Goal: Task Accomplishment & Management: Use online tool/utility

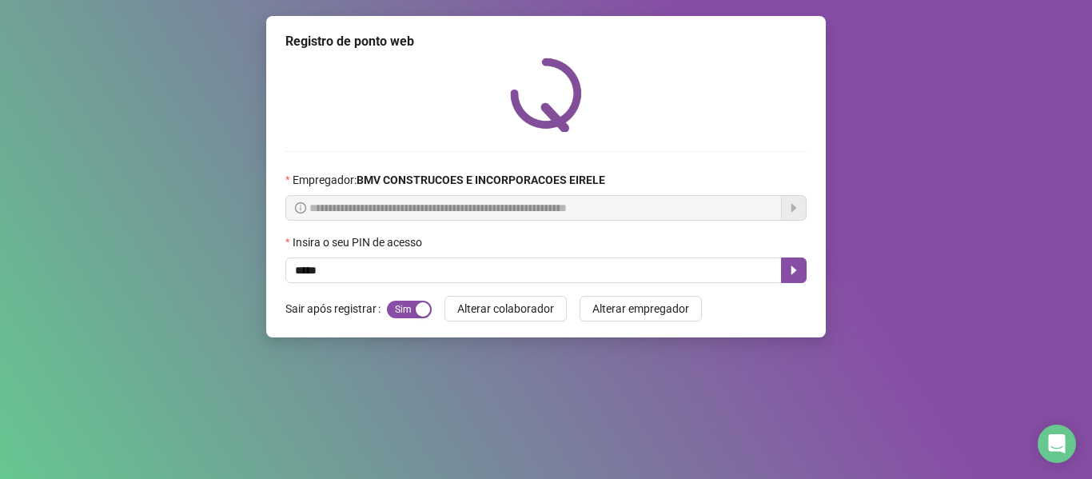
type input "*****"
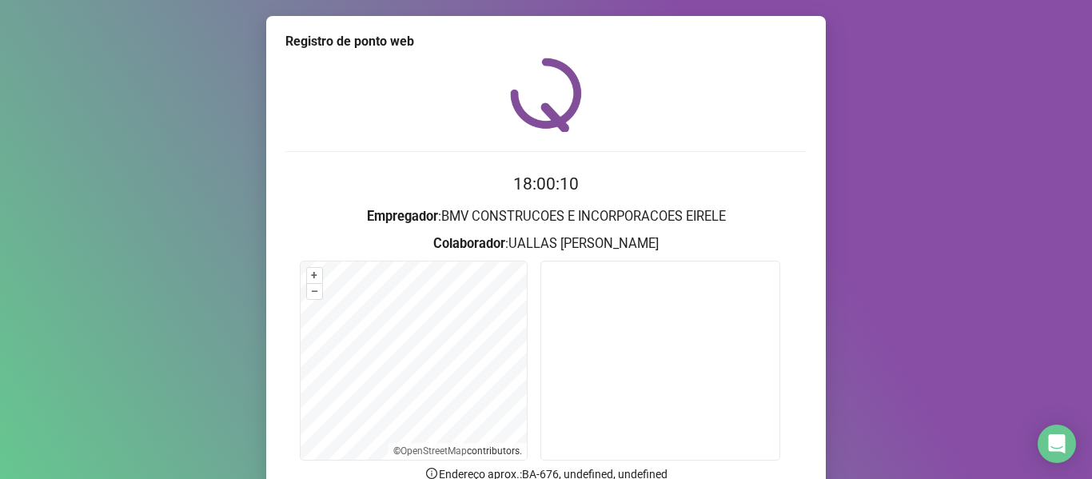
scroll to position [145, 0]
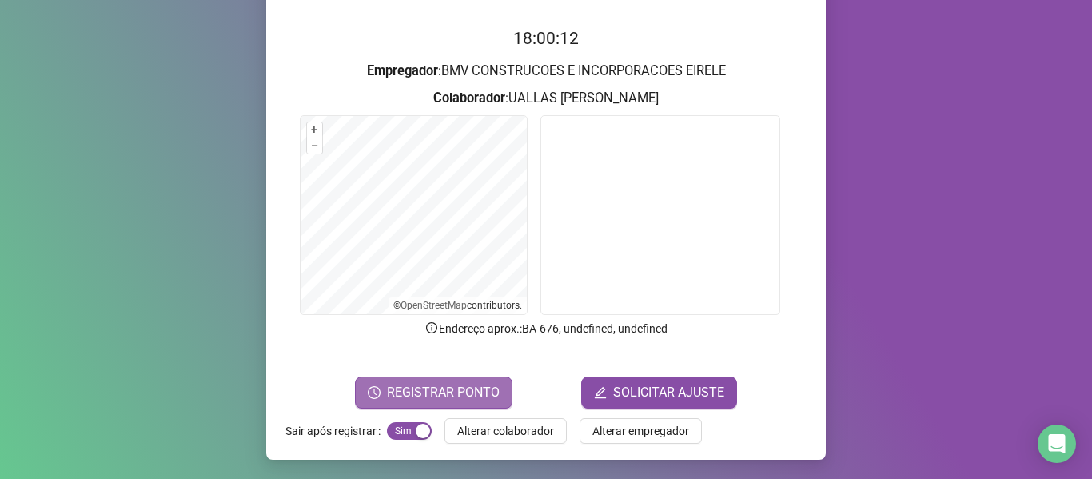
click at [448, 381] on button "REGISTRAR PONTO" at bounding box center [433, 393] width 157 height 32
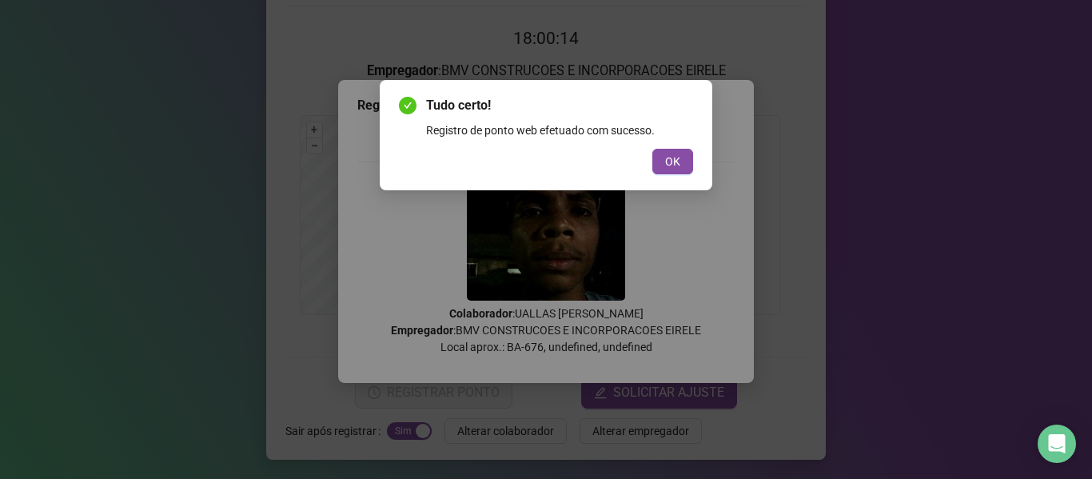
click at [664, 167] on button "OK" at bounding box center [672, 162] width 41 height 26
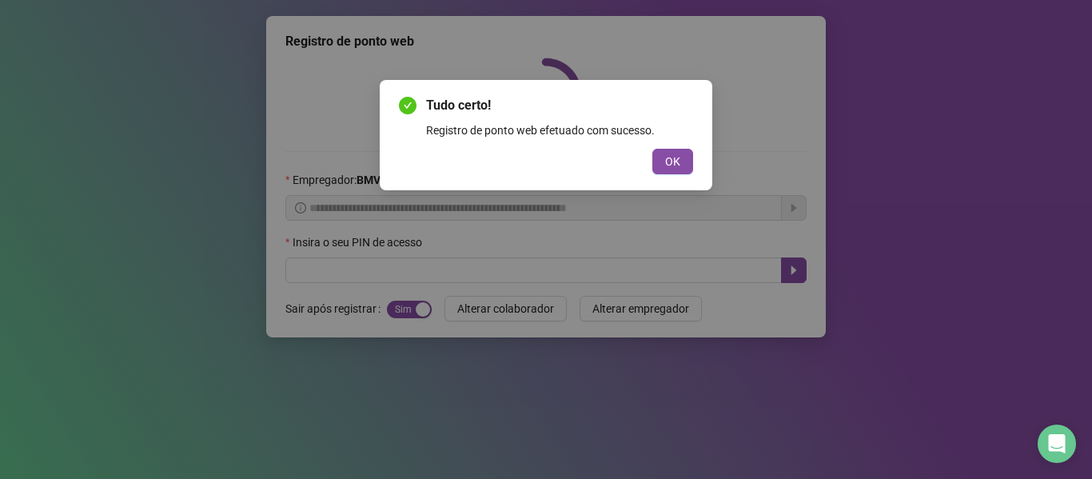
scroll to position [0, 0]
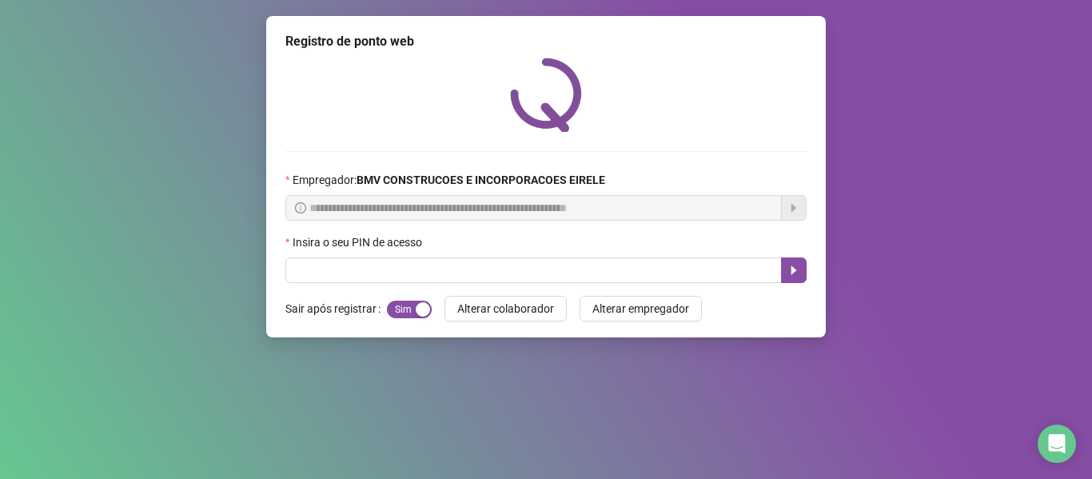
click at [487, 284] on div "**********" at bounding box center [546, 176] width 560 height 321
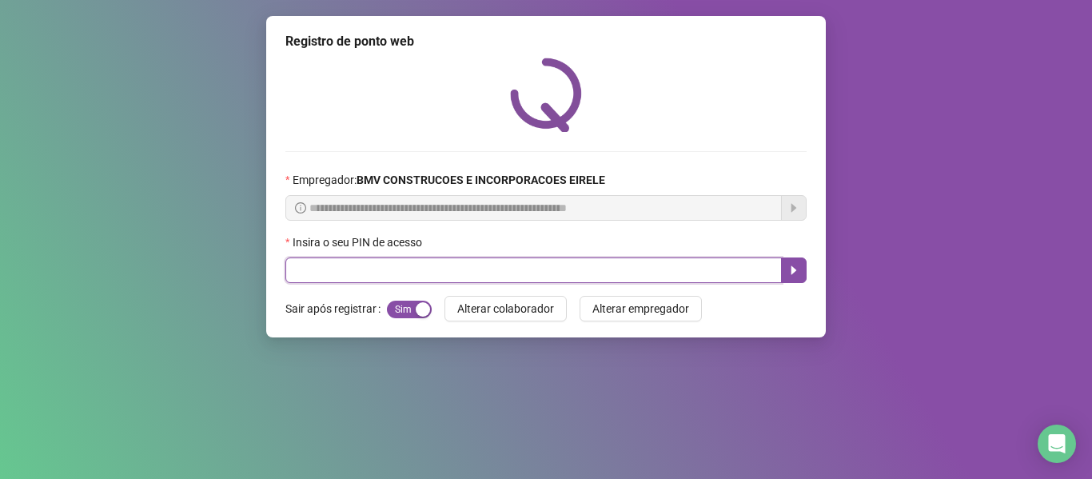
click at [487, 277] on input "text" at bounding box center [533, 270] width 496 height 26
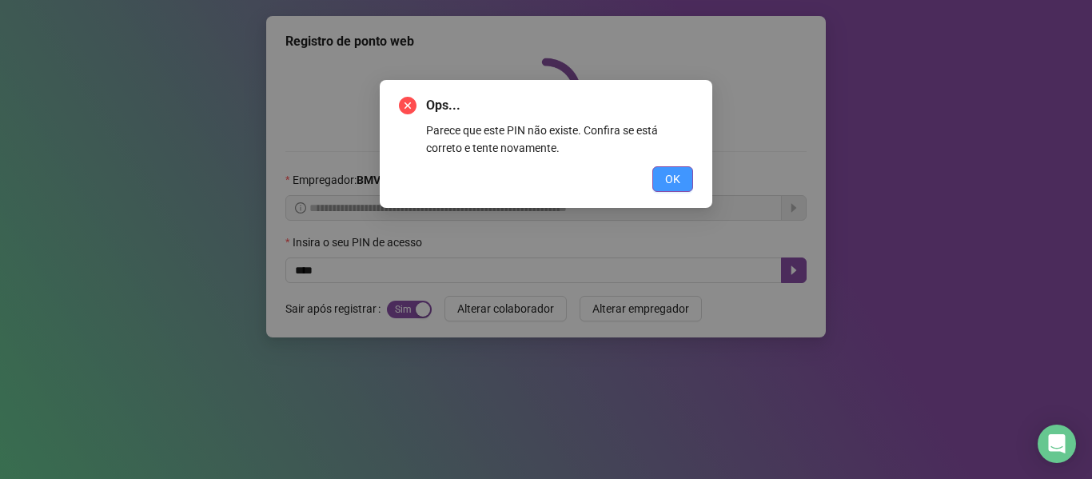
click at [681, 174] on button "OK" at bounding box center [672, 179] width 41 height 26
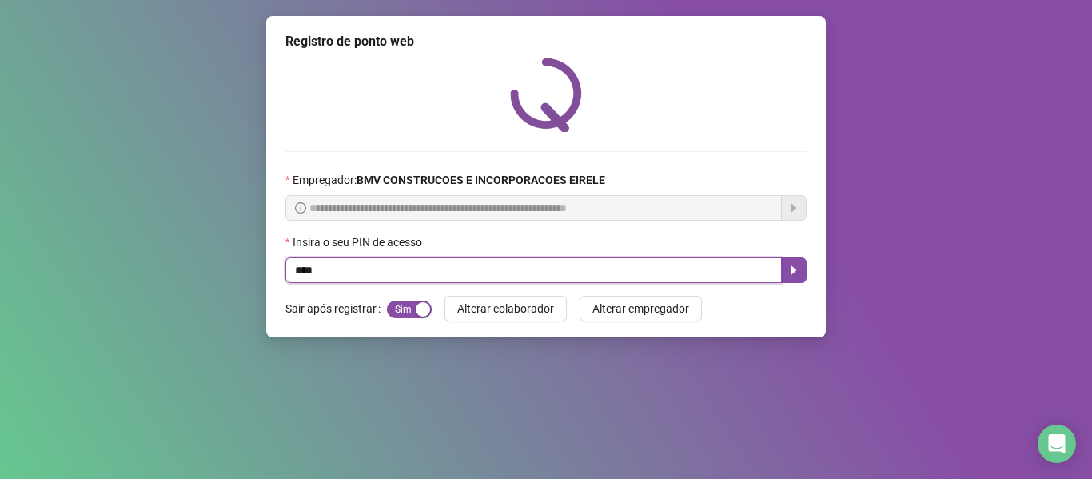
drag, startPoint x: 339, startPoint y: 274, endPoint x: 96, endPoint y: 277, distance: 243.0
click at [215, 277] on div "**********" at bounding box center [546, 239] width 1092 height 479
type input "*****"
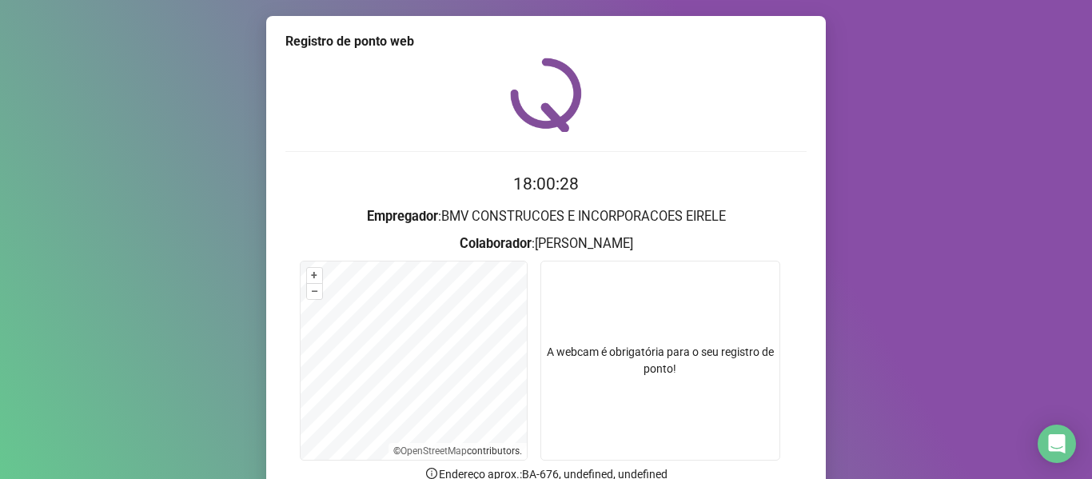
scroll to position [145, 0]
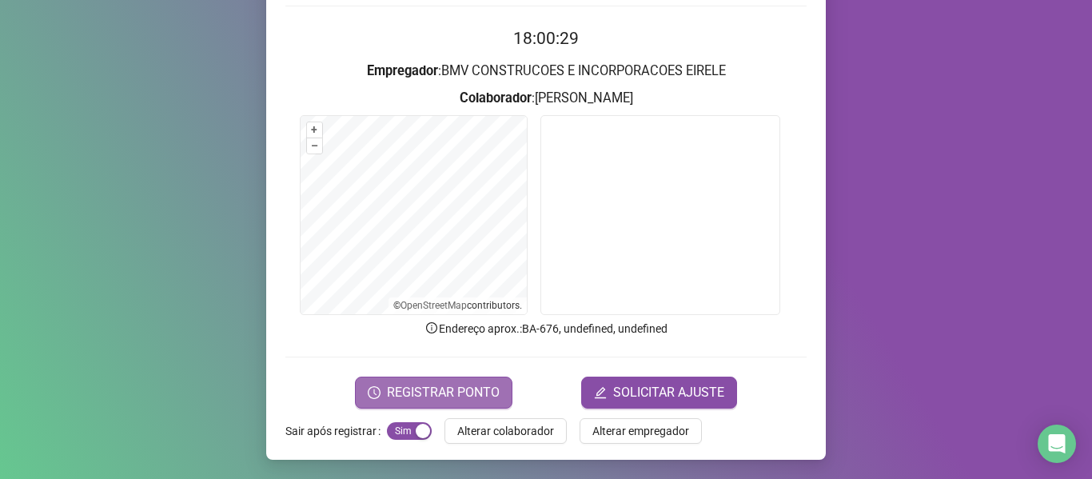
click at [407, 401] on span "REGISTRAR PONTO" at bounding box center [443, 392] width 113 height 19
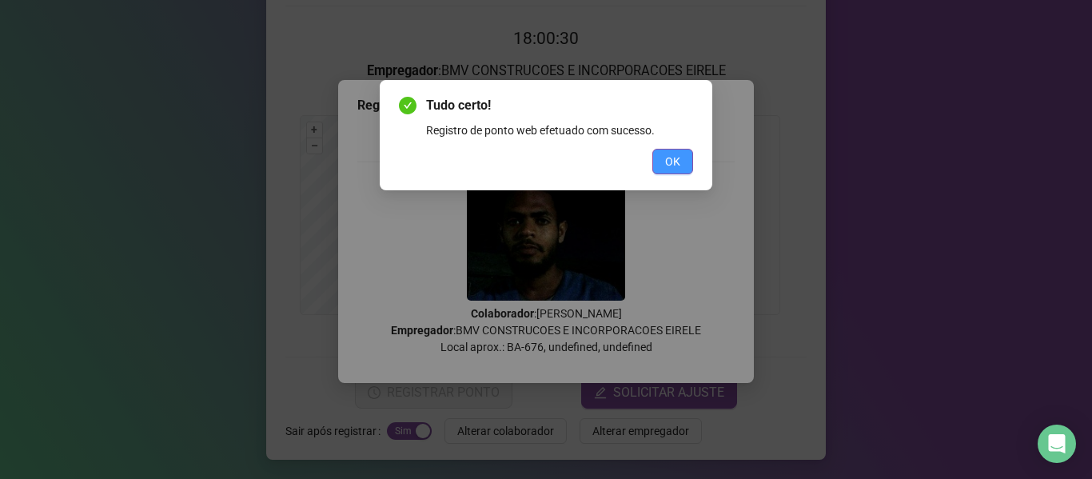
click at [683, 162] on button "OK" at bounding box center [672, 162] width 41 height 26
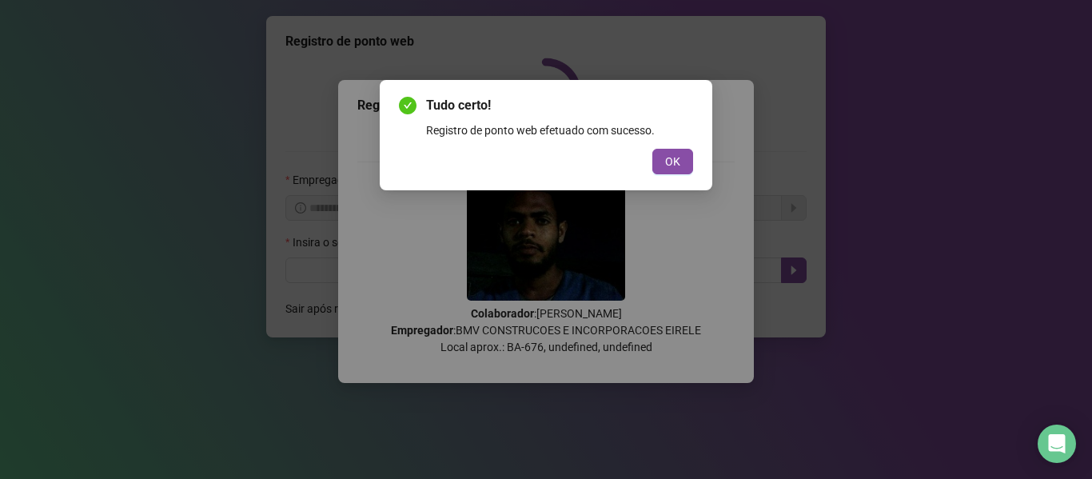
scroll to position [0, 0]
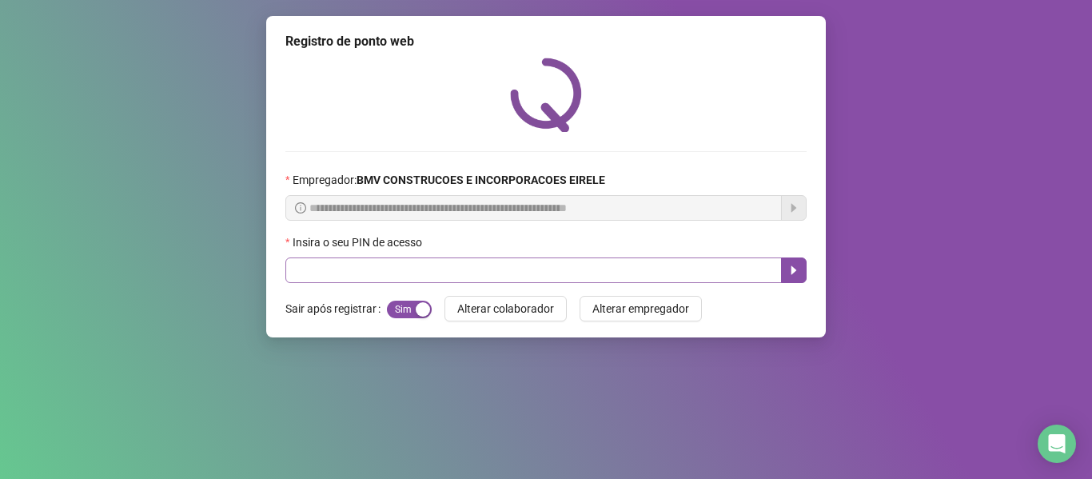
drag, startPoint x: 380, startPoint y: 247, endPoint x: 375, endPoint y: 273, distance: 26.8
click at [376, 269] on div "Insira o seu PIN de acesso" at bounding box center [545, 258] width 521 height 50
click at [375, 273] on input "text" at bounding box center [533, 270] width 496 height 26
type input "*****"
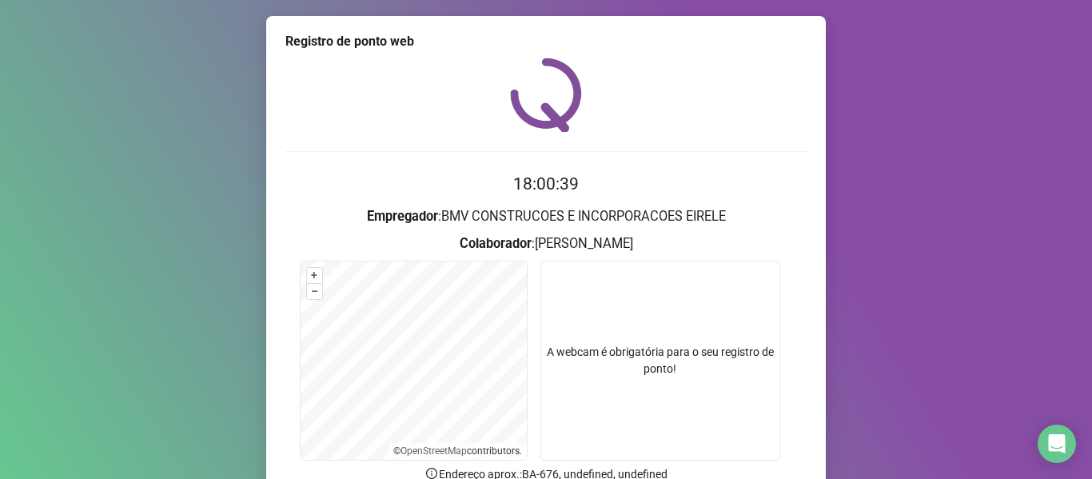
scroll to position [145, 0]
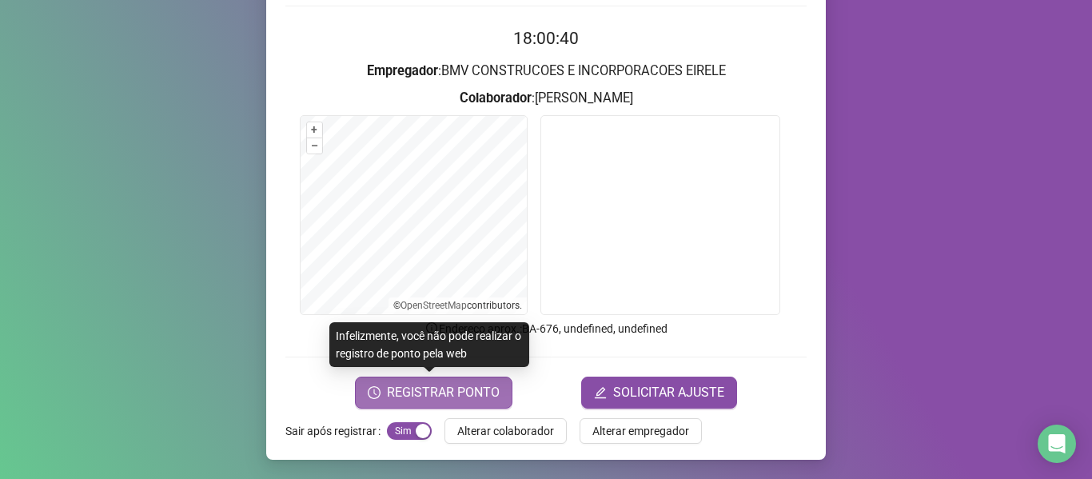
click at [383, 386] on button "REGISTRAR PONTO" at bounding box center [433, 393] width 157 height 32
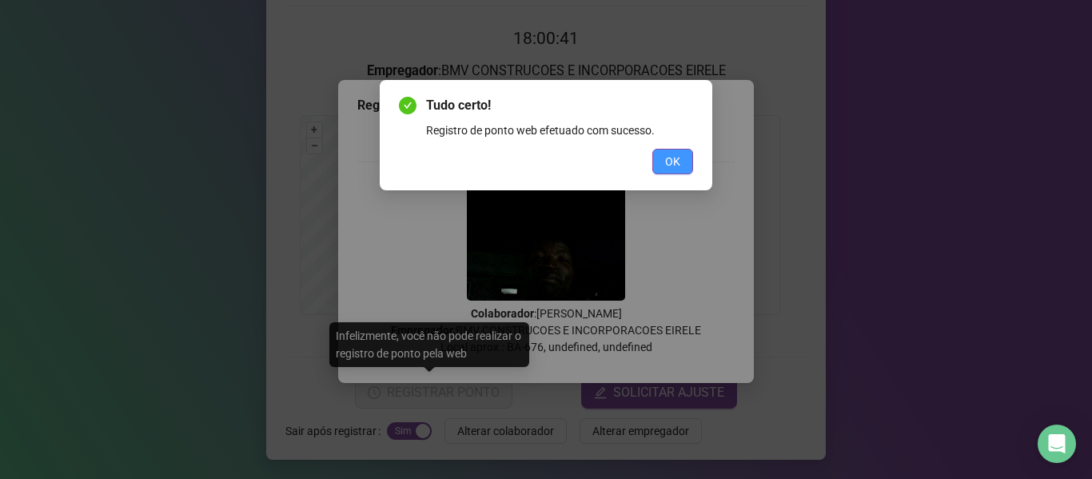
click at [656, 165] on button "OK" at bounding box center [672, 162] width 41 height 26
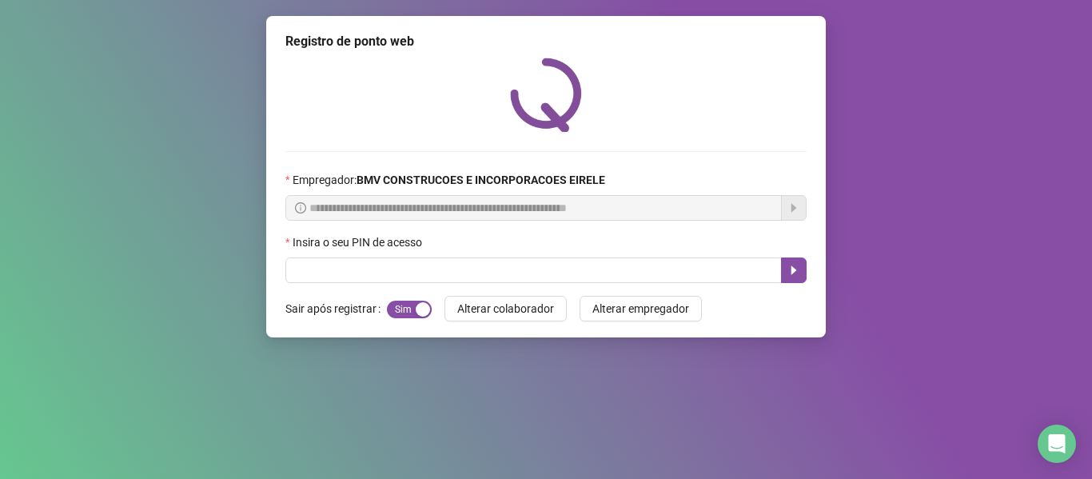
scroll to position [0, 0]
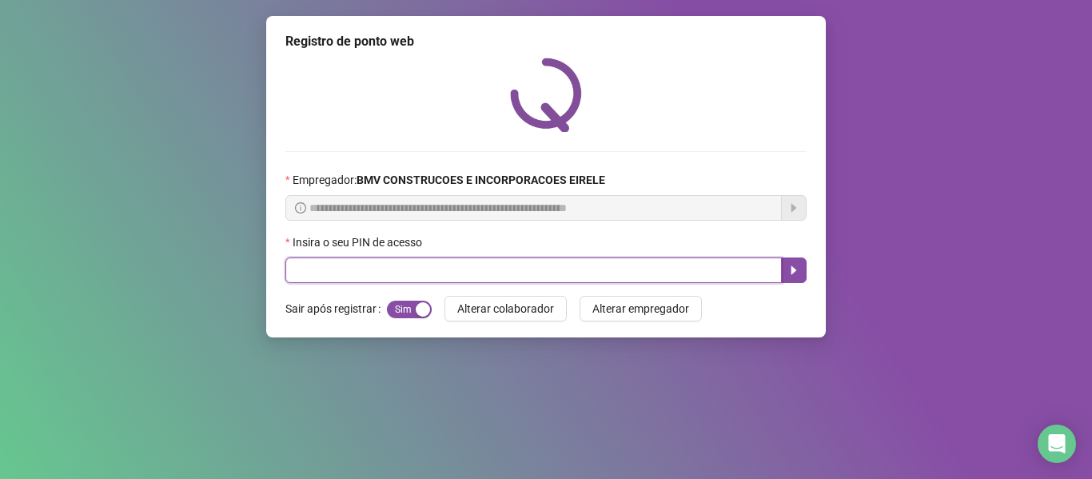
click at [401, 280] on input "text" at bounding box center [533, 270] width 496 height 26
type input "*****"
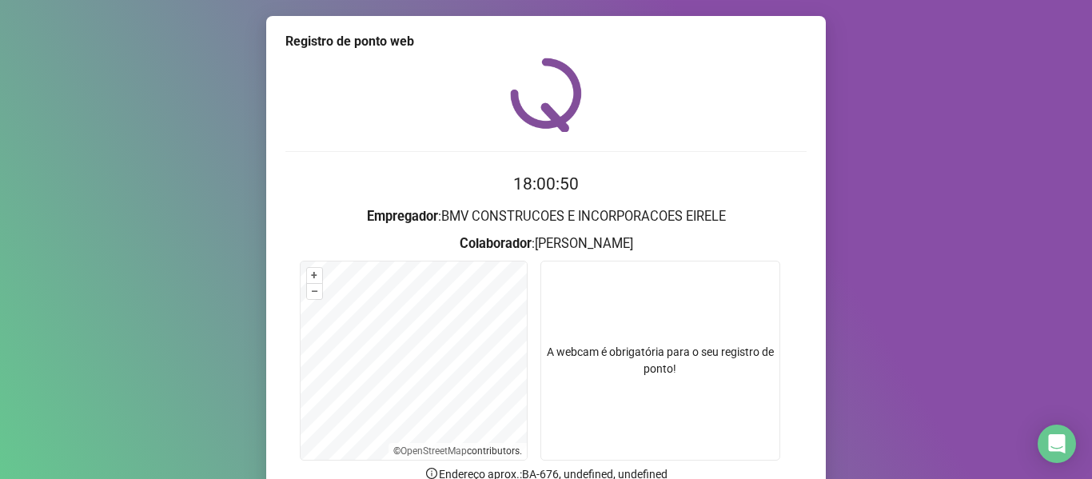
scroll to position [145, 0]
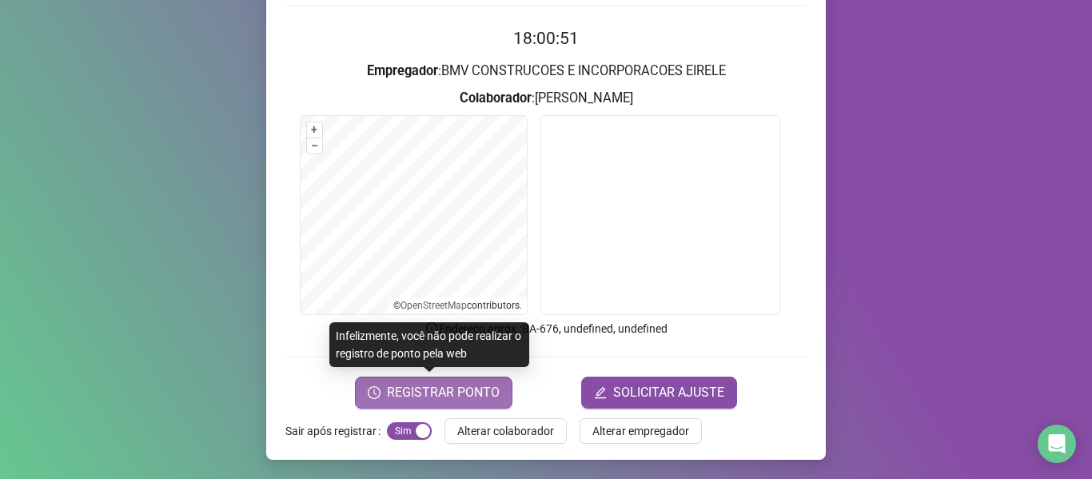
click at [422, 391] on span "REGISTRAR PONTO" at bounding box center [443, 392] width 113 height 19
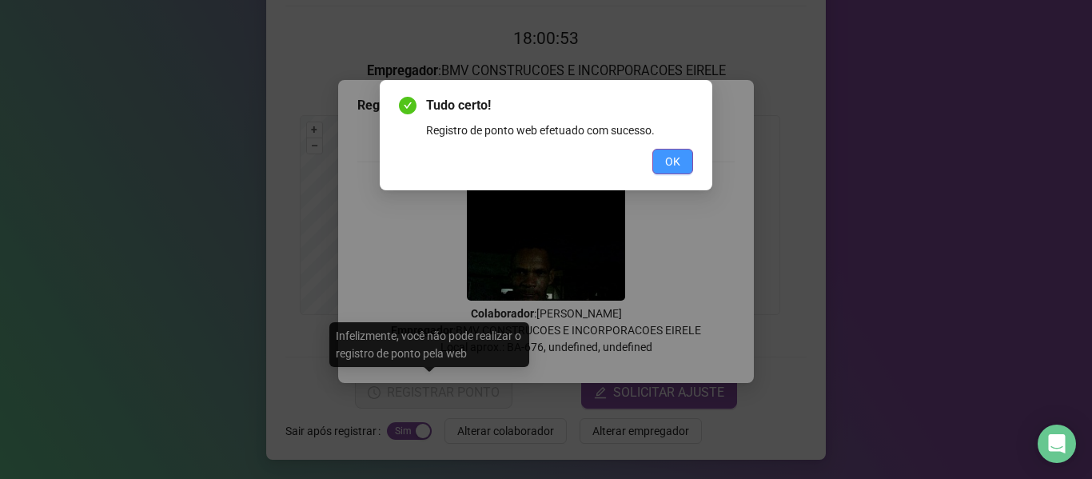
click at [676, 171] on button "OK" at bounding box center [672, 162] width 41 height 26
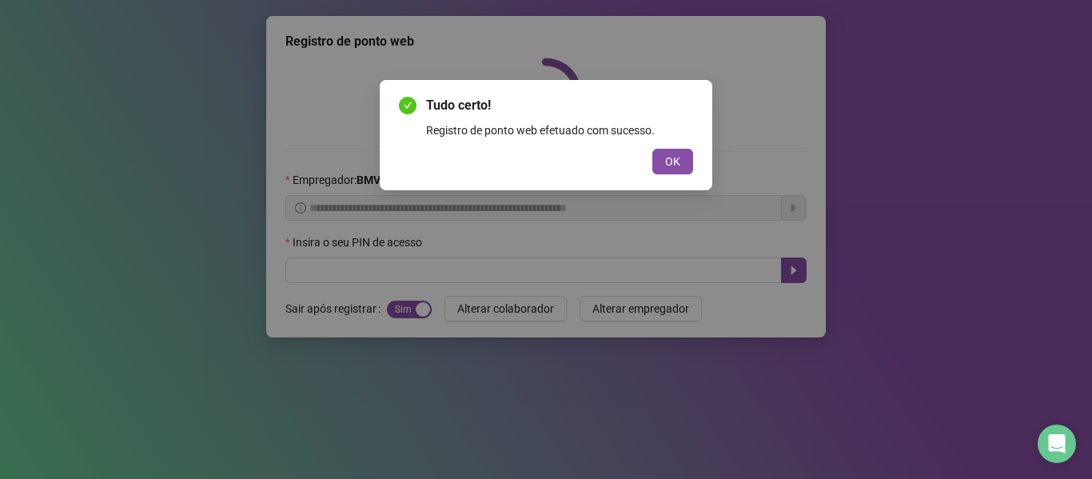
scroll to position [0, 0]
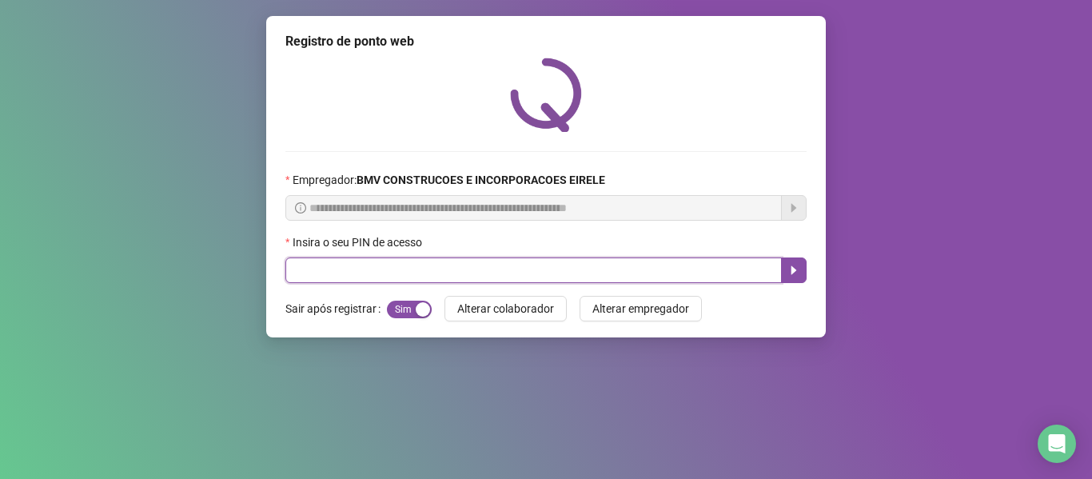
click at [570, 257] on input "text" at bounding box center [533, 270] width 496 height 26
type input "*****"
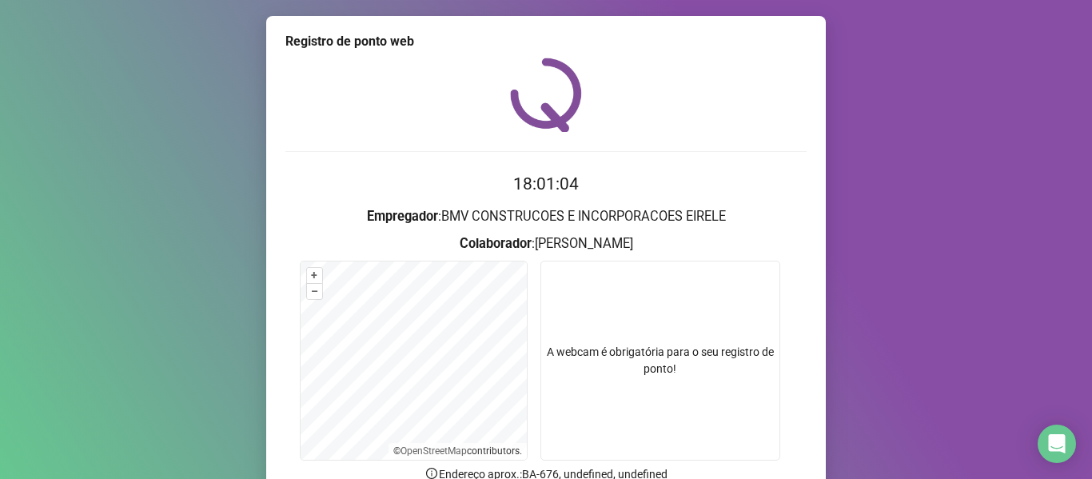
scroll to position [145, 0]
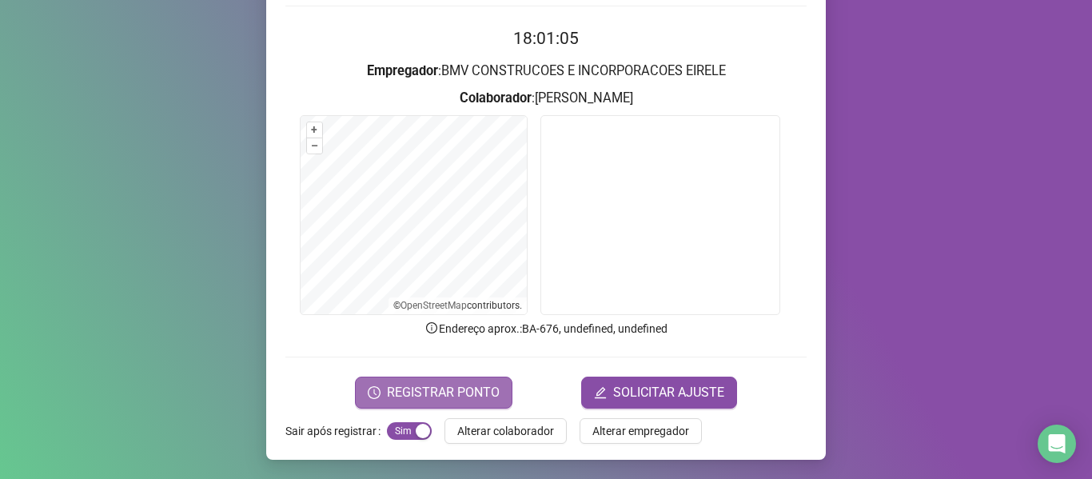
click at [469, 389] on span "REGISTRAR PONTO" at bounding box center [443, 392] width 113 height 19
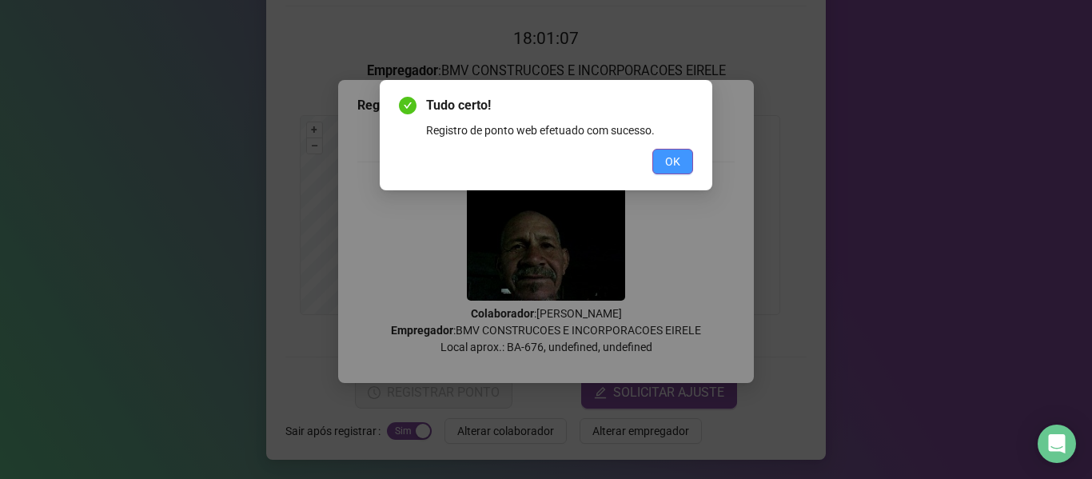
click at [671, 172] on button "OK" at bounding box center [672, 162] width 41 height 26
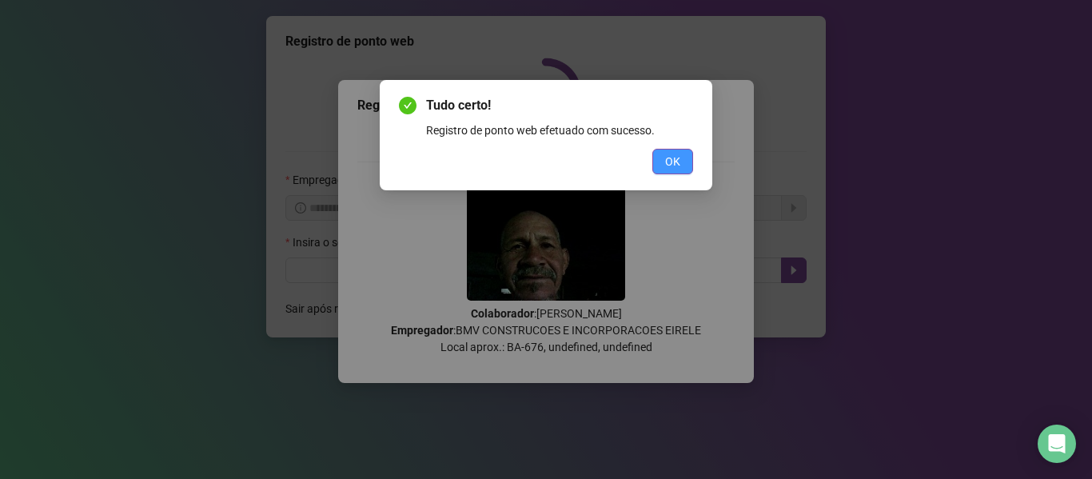
scroll to position [0, 0]
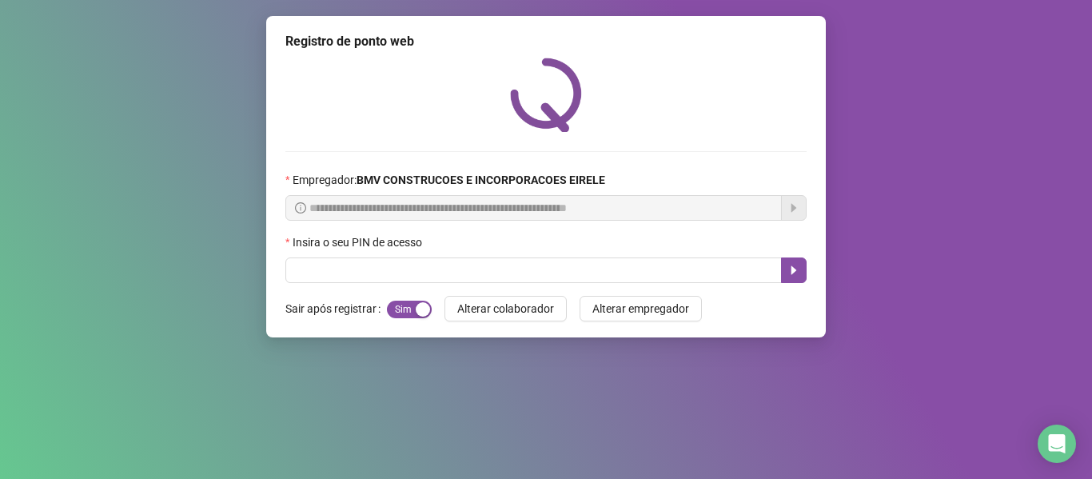
click at [502, 256] on div "Insira o seu PIN de acesso" at bounding box center [545, 245] width 521 height 24
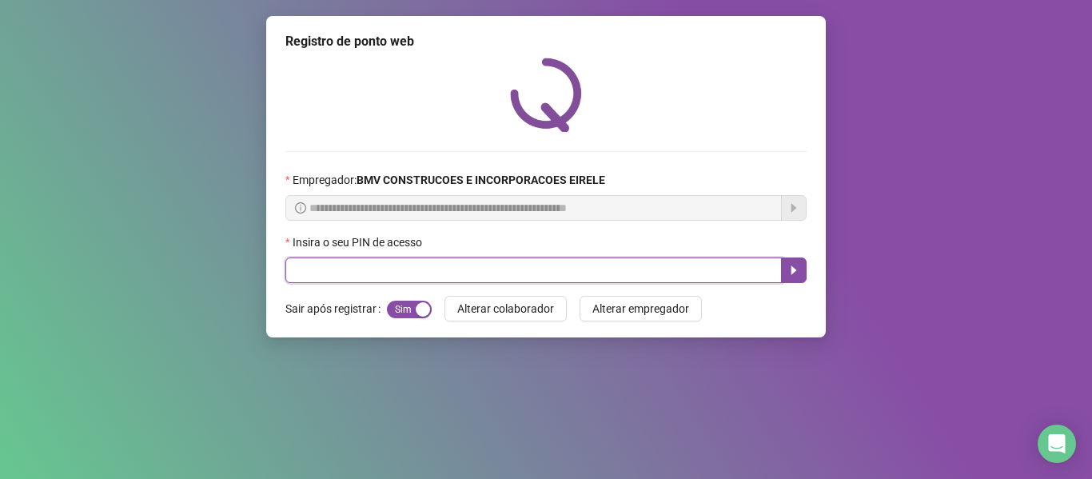
click at [500, 261] on input "text" at bounding box center [533, 270] width 496 height 26
type input "*****"
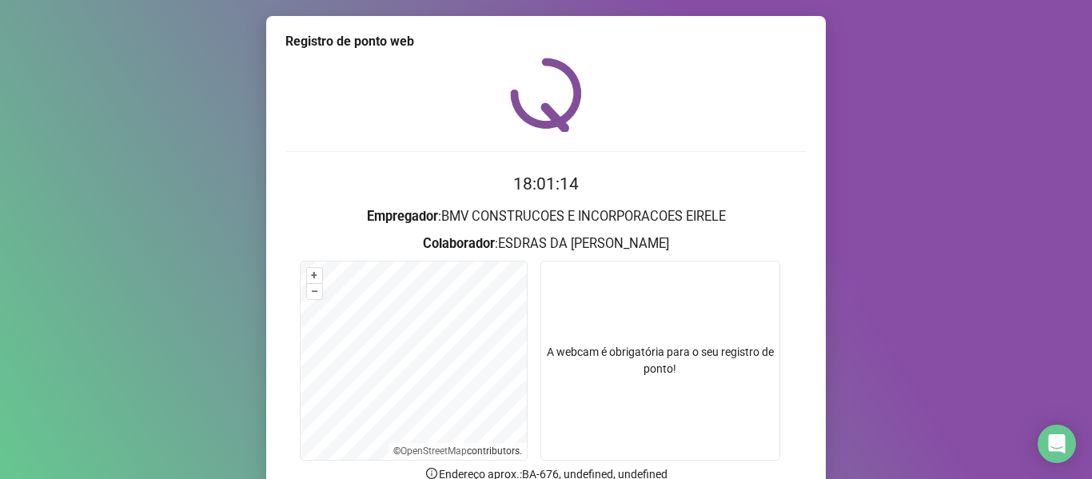
scroll to position [145, 0]
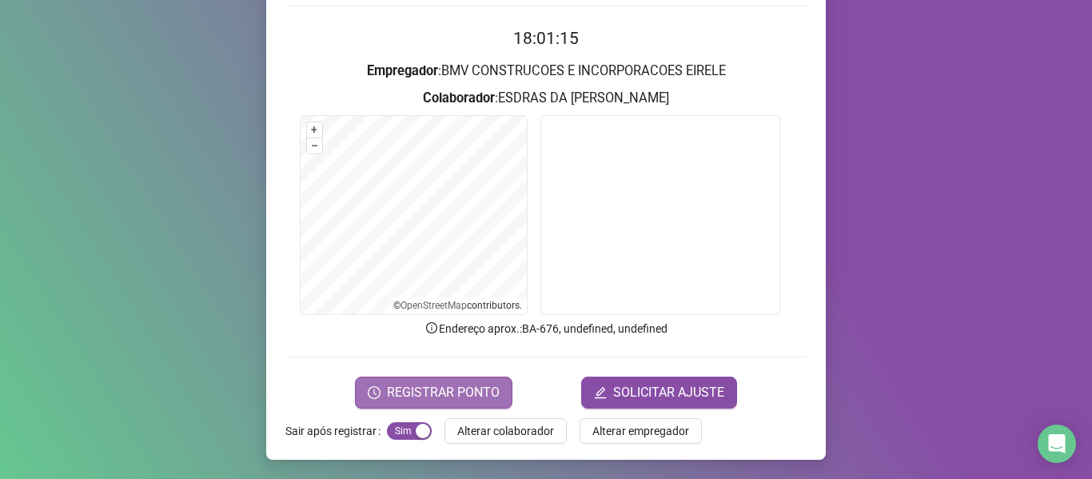
click at [466, 394] on span "REGISTRAR PONTO" at bounding box center [443, 392] width 113 height 19
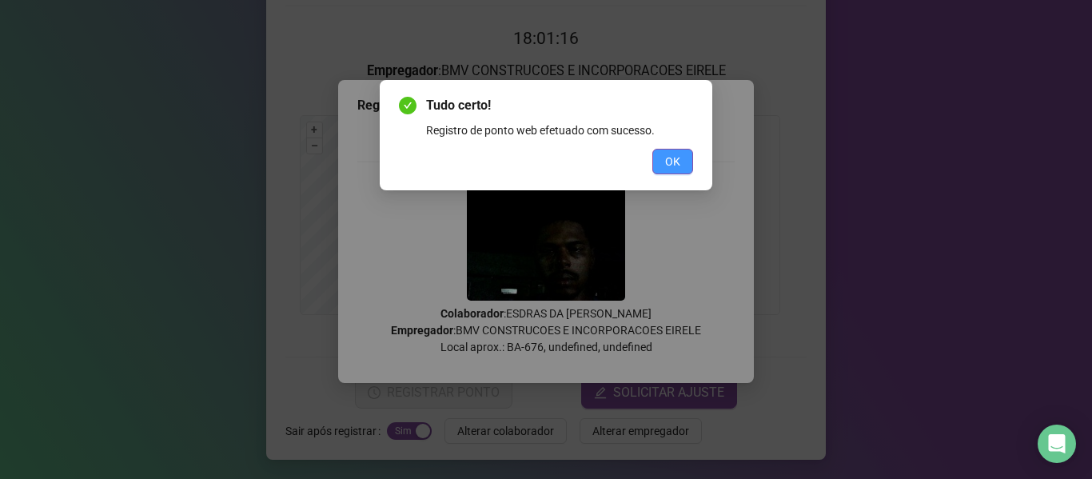
click at [676, 157] on span "OK" at bounding box center [672, 162] width 15 height 18
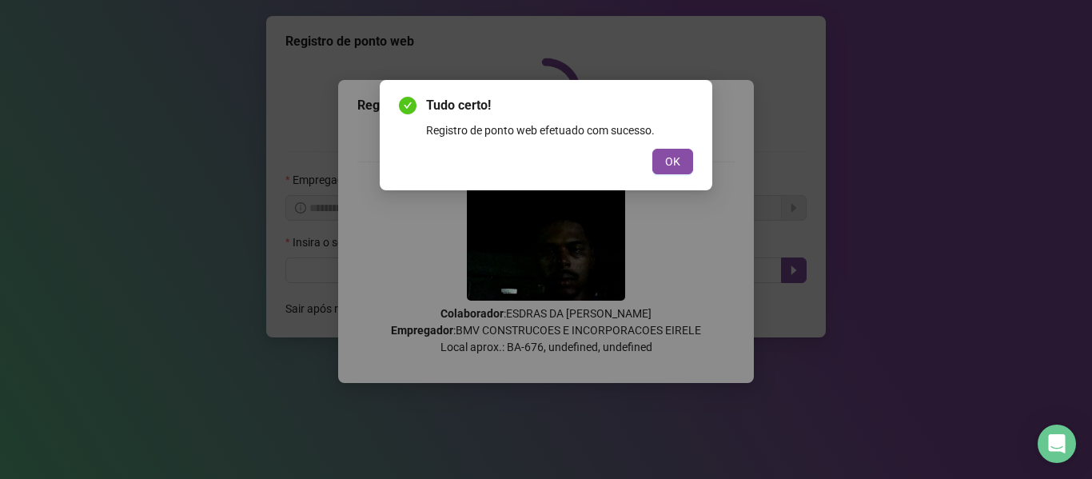
scroll to position [0, 0]
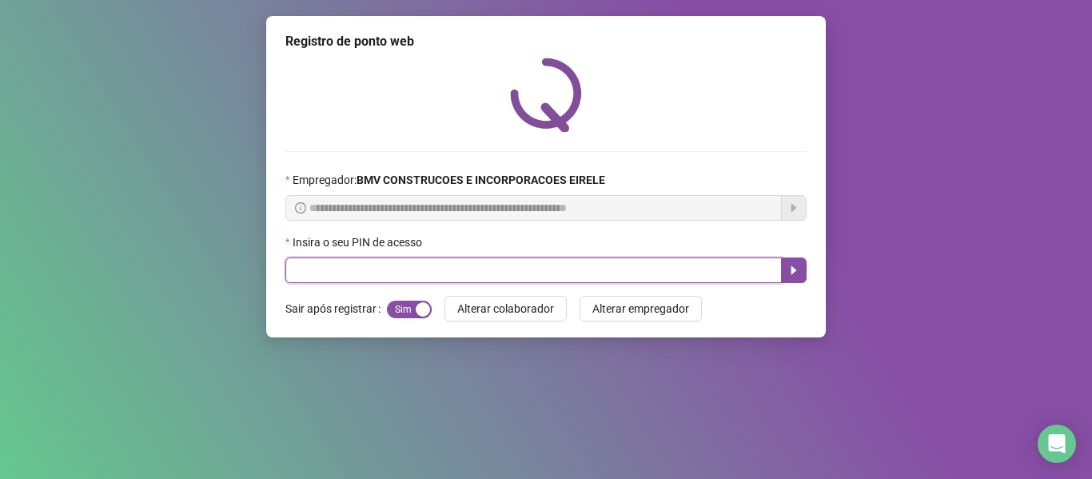
click at [381, 274] on input "text" at bounding box center [533, 270] width 496 height 26
type input "*****"
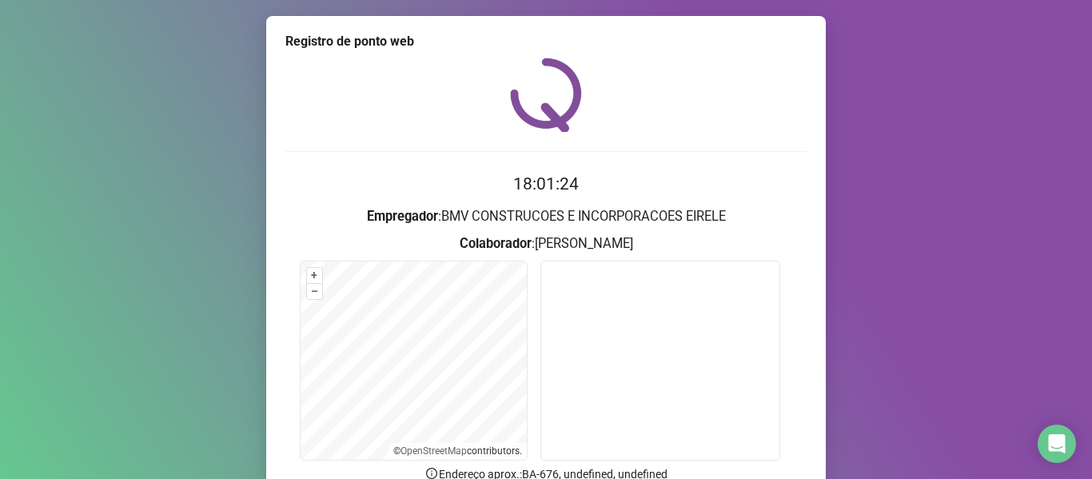
scroll to position [145, 0]
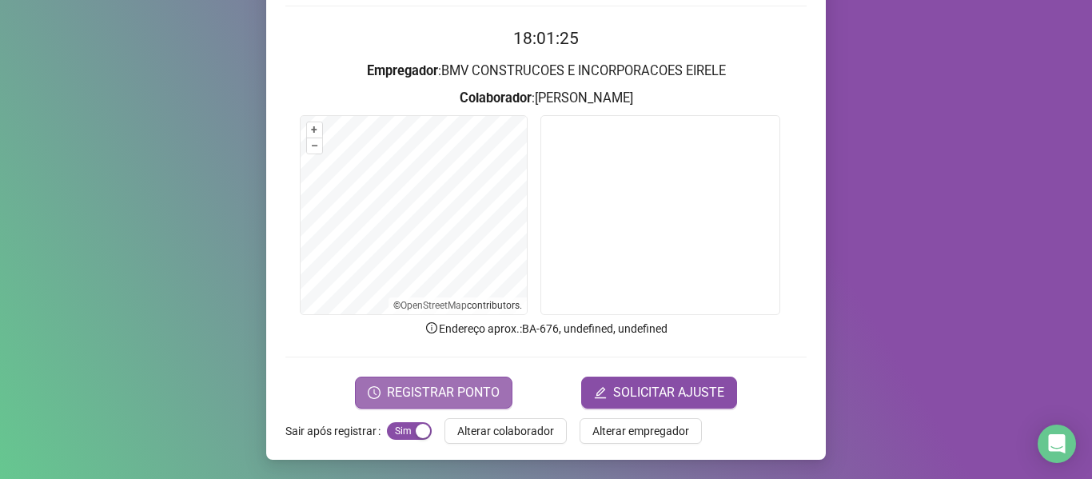
click at [452, 380] on button "REGISTRAR PONTO" at bounding box center [433, 393] width 157 height 32
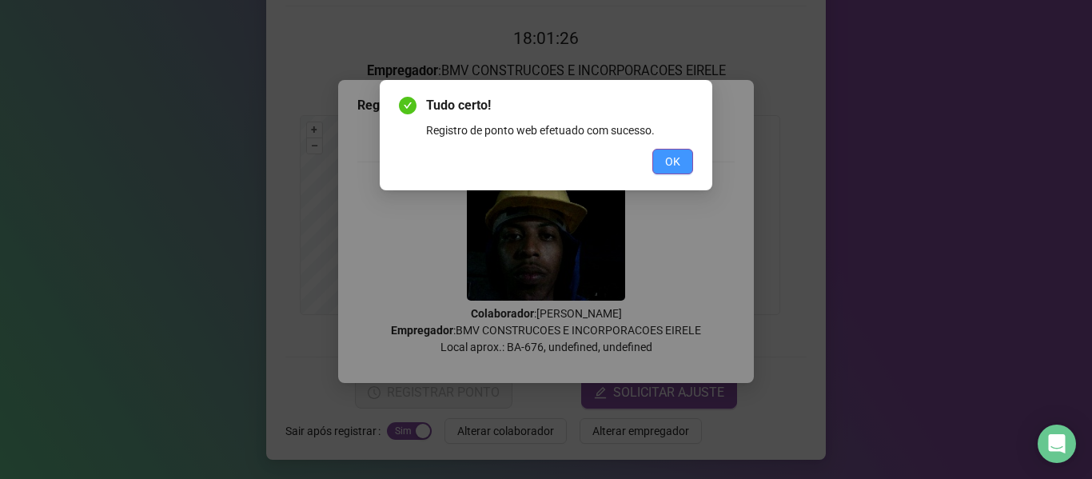
click at [668, 156] on span "OK" at bounding box center [672, 162] width 15 height 18
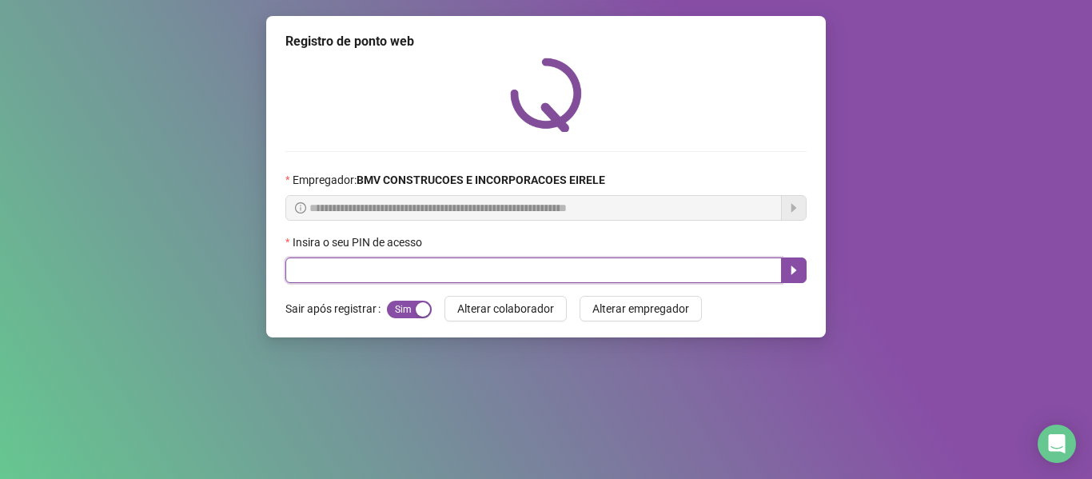
click at [432, 281] on input "text" at bounding box center [533, 270] width 496 height 26
type input "*****"
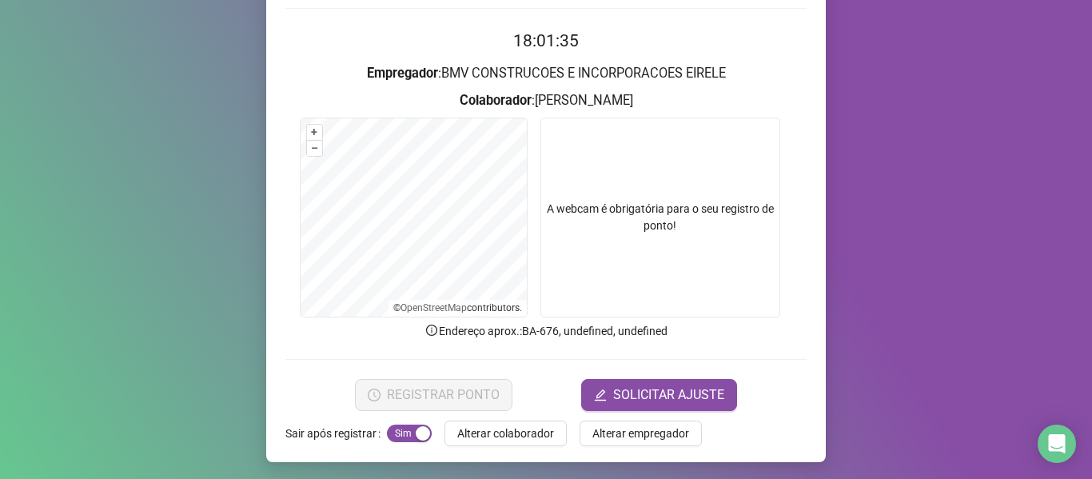
scroll to position [145, 0]
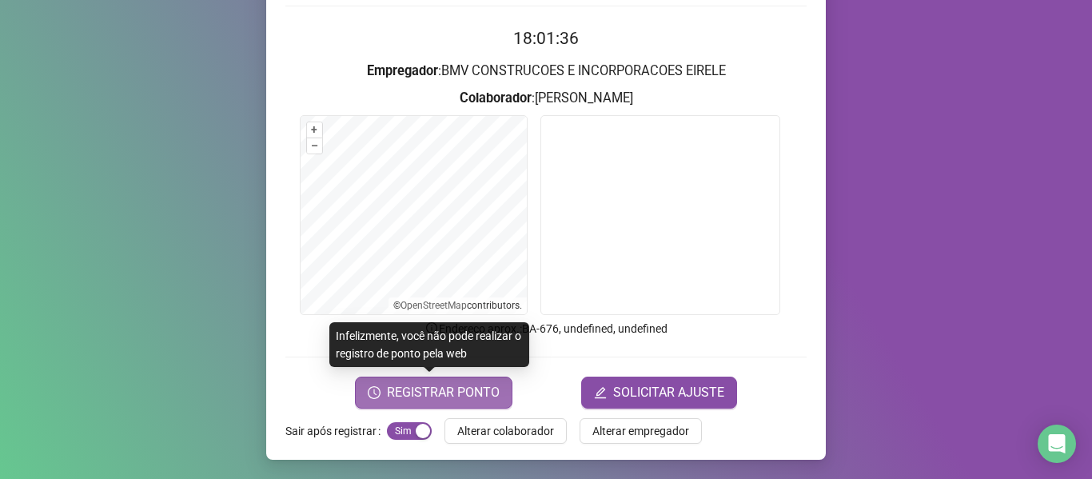
click at [476, 389] on span "REGISTRAR PONTO" at bounding box center [443, 392] width 113 height 19
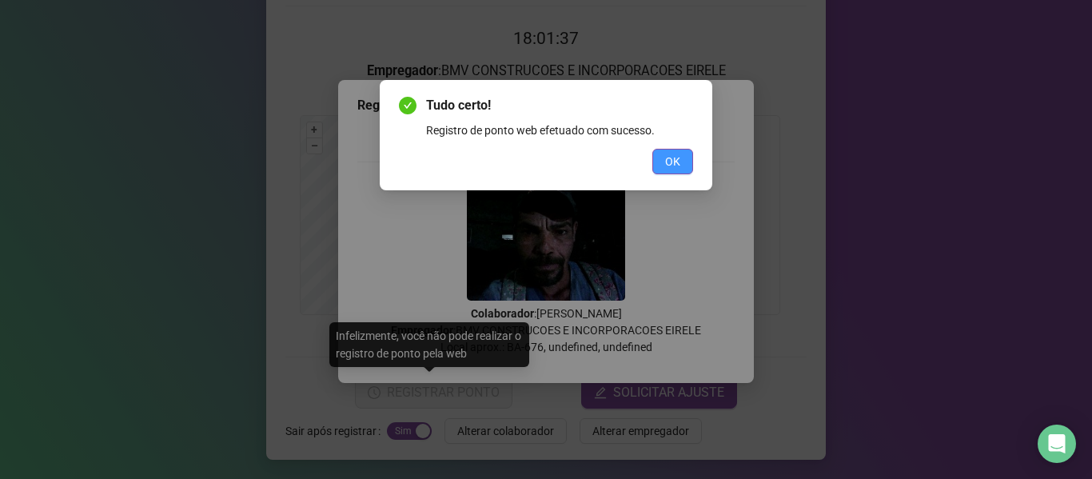
click at [674, 173] on button "OK" at bounding box center [672, 162] width 41 height 26
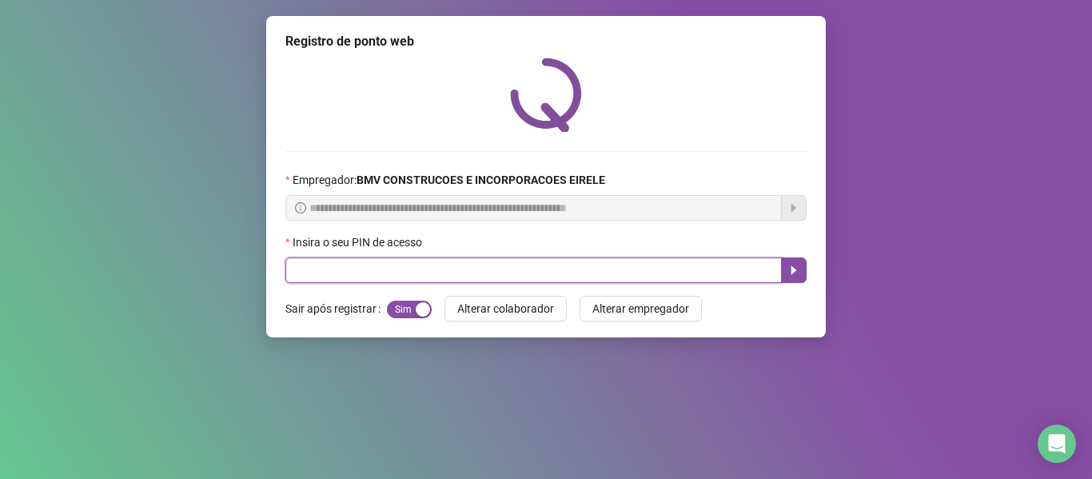
click at [385, 264] on input "text" at bounding box center [533, 270] width 496 height 26
type input "*****"
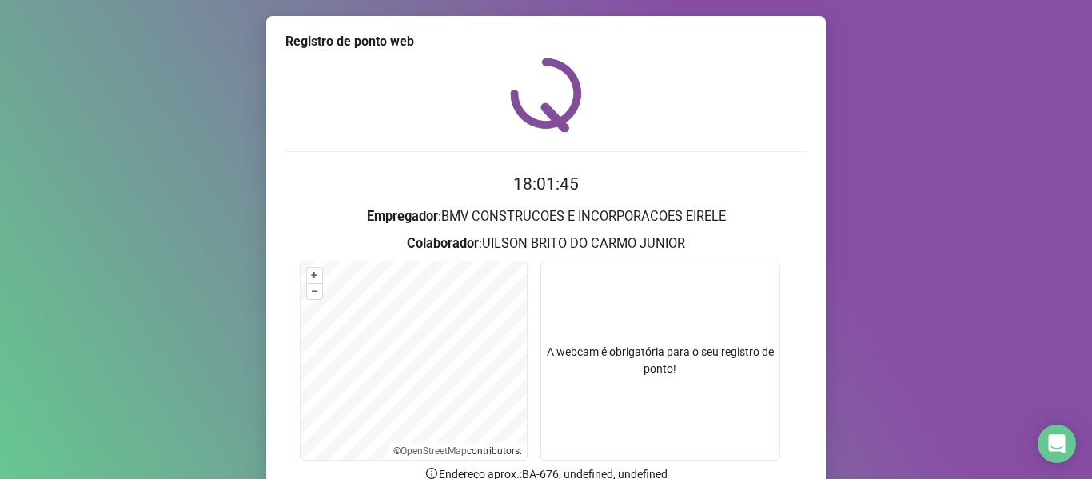
scroll to position [145, 0]
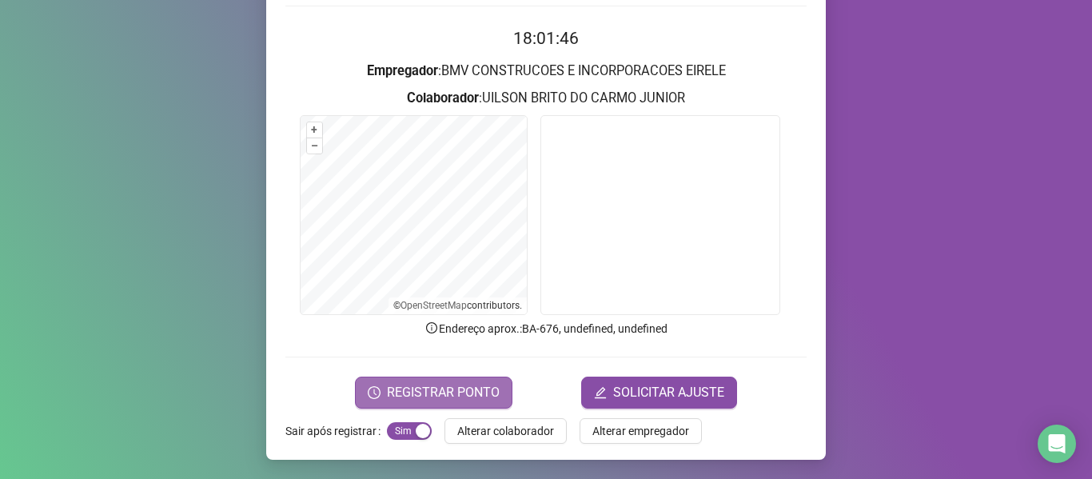
click at [387, 383] on span "REGISTRAR PONTO" at bounding box center [443, 392] width 113 height 19
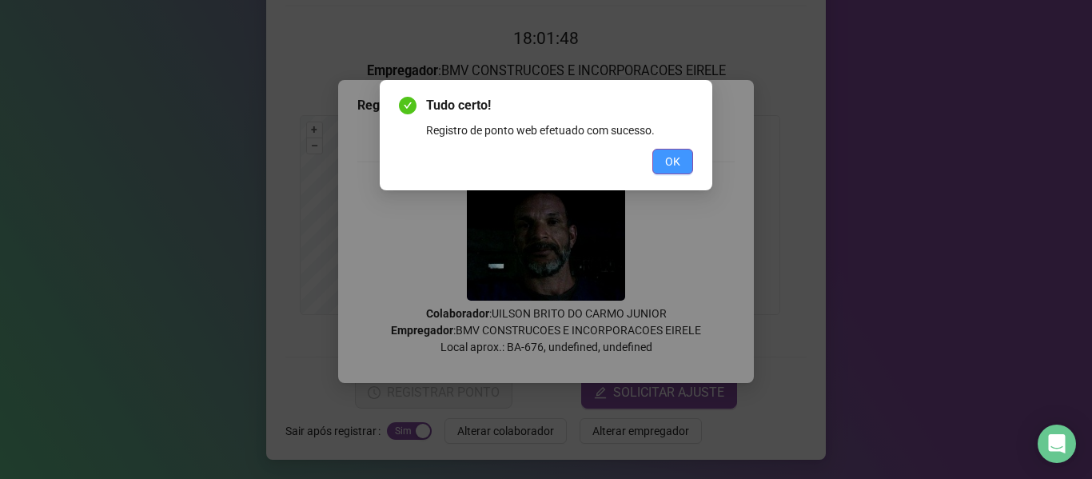
click at [664, 172] on button "OK" at bounding box center [672, 162] width 41 height 26
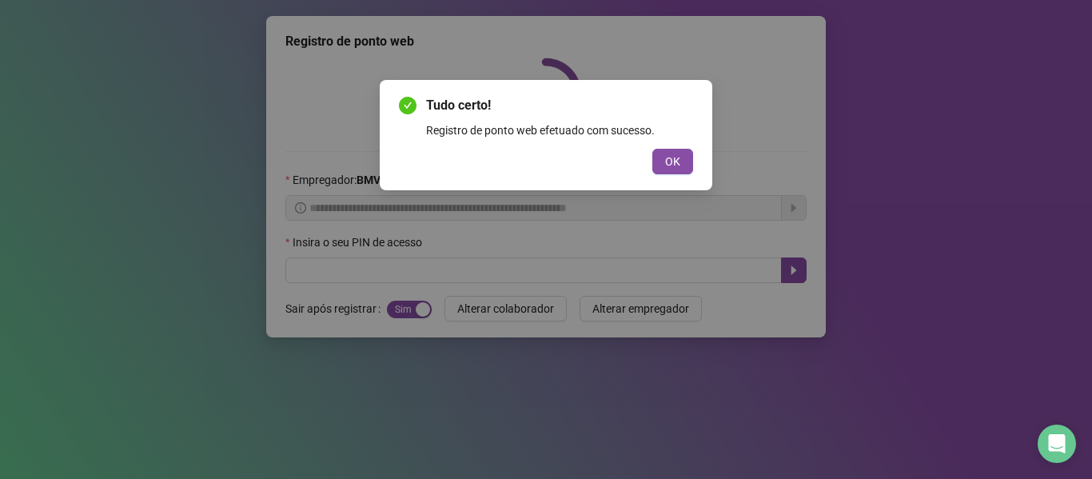
scroll to position [0, 0]
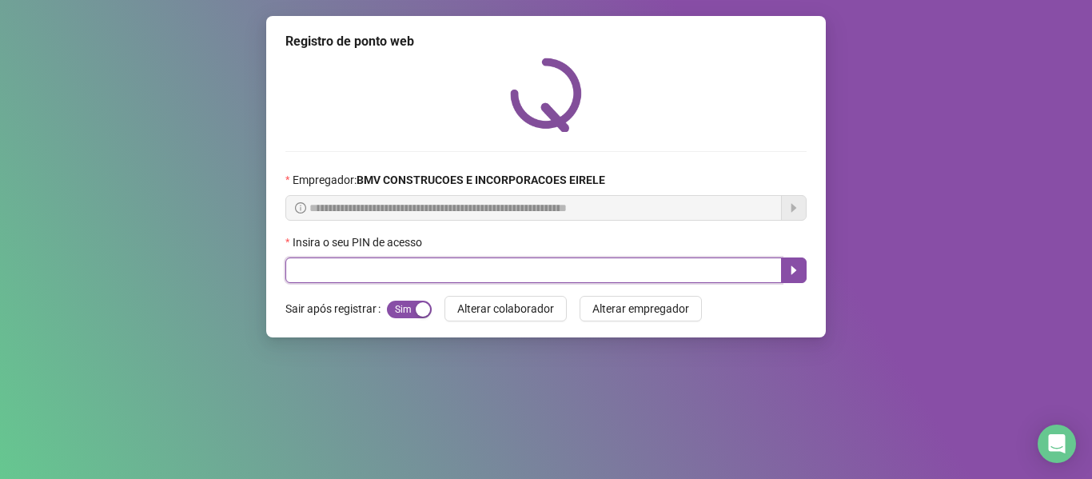
click at [456, 264] on input "text" at bounding box center [533, 270] width 496 height 26
type input "*****"
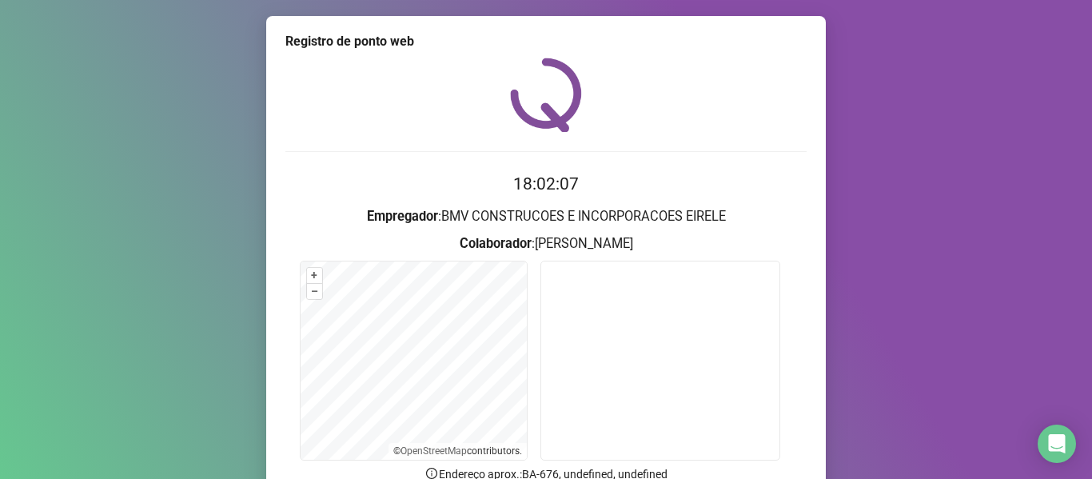
scroll to position [145, 0]
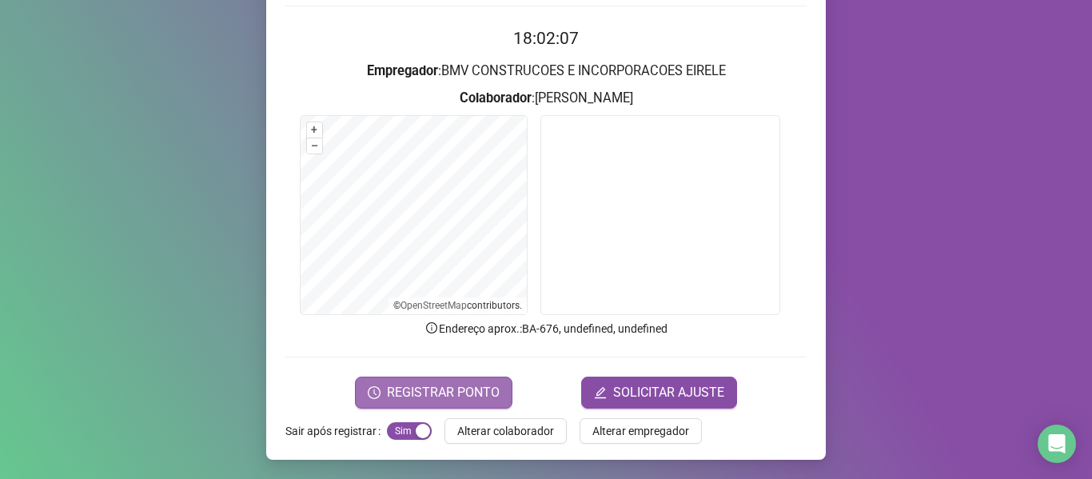
click at [390, 397] on span "REGISTRAR PONTO" at bounding box center [443, 392] width 113 height 19
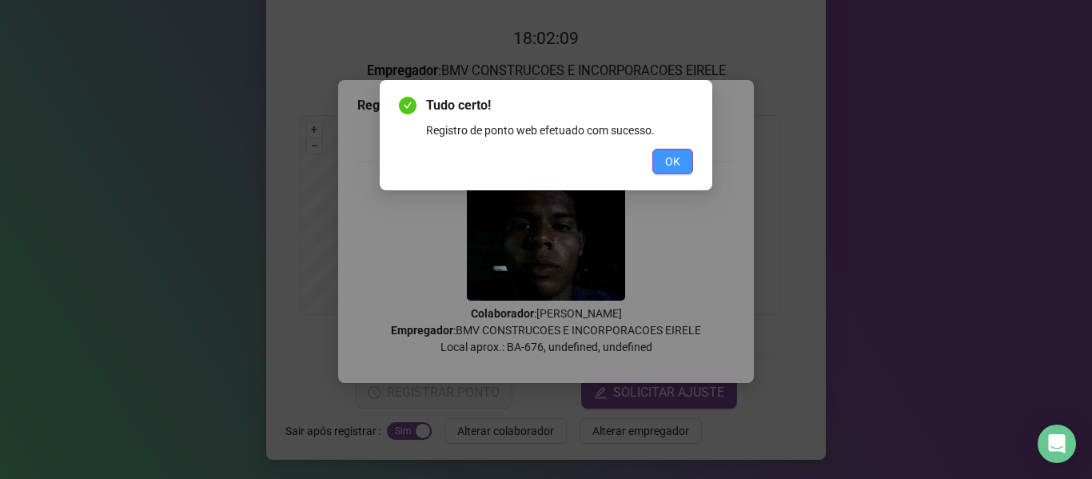
click at [668, 157] on span "OK" at bounding box center [672, 162] width 15 height 18
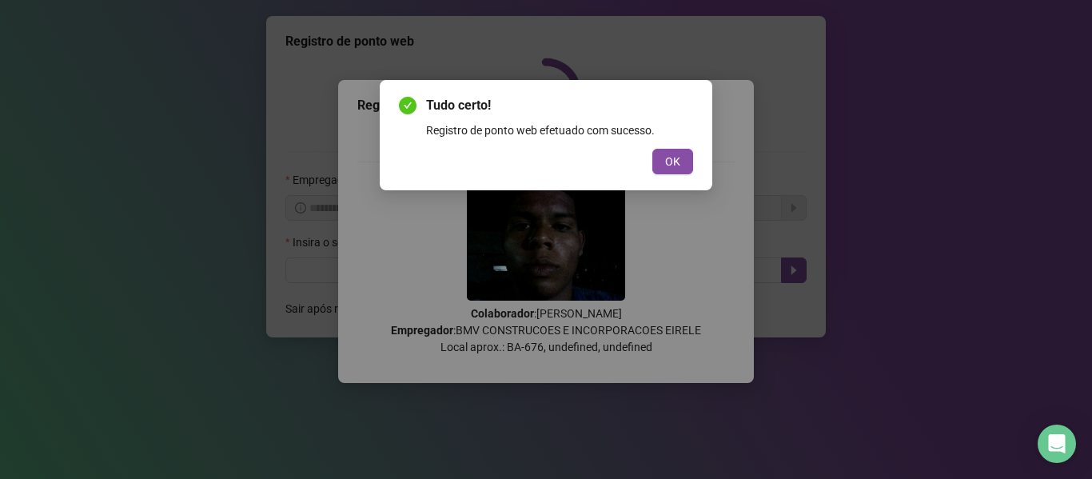
scroll to position [0, 0]
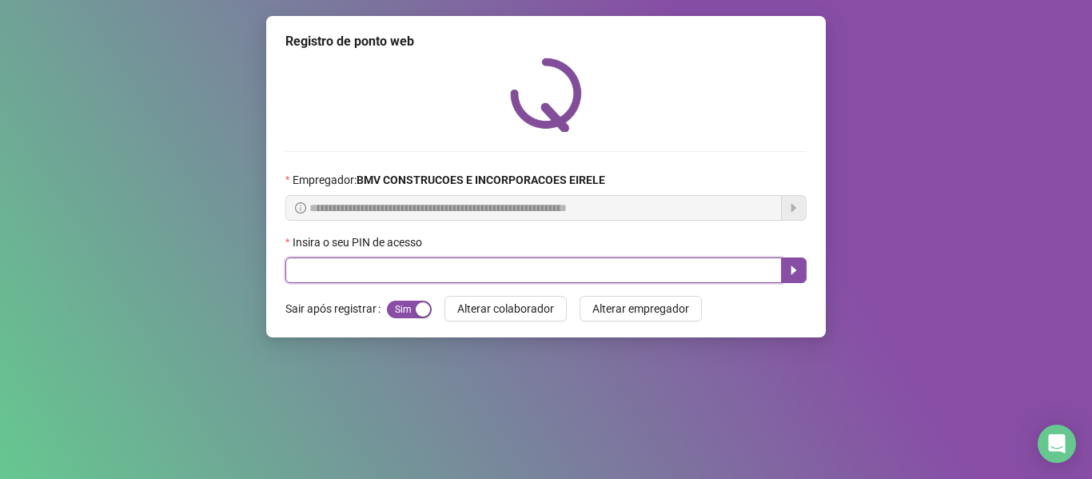
click at [345, 278] on input "text" at bounding box center [533, 270] width 496 height 26
type input "*****"
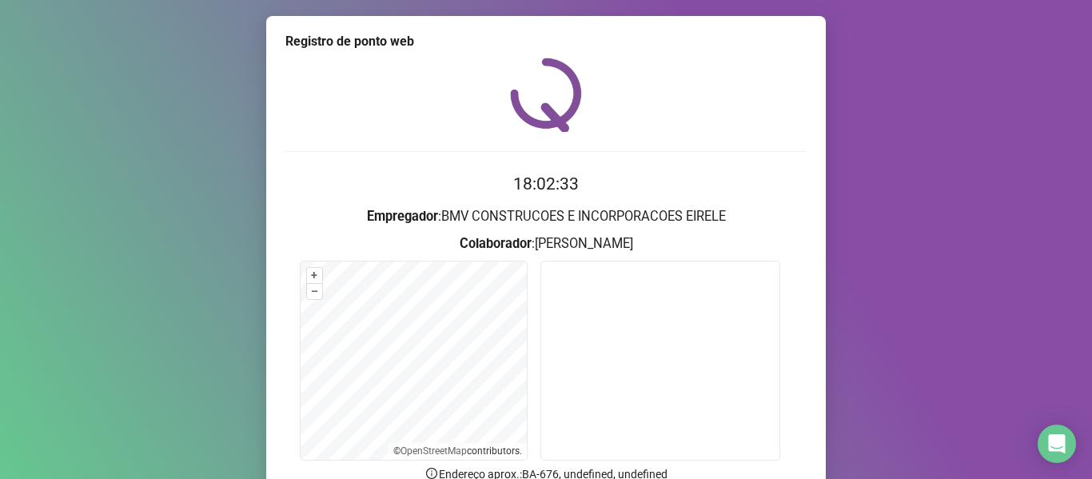
scroll to position [145, 0]
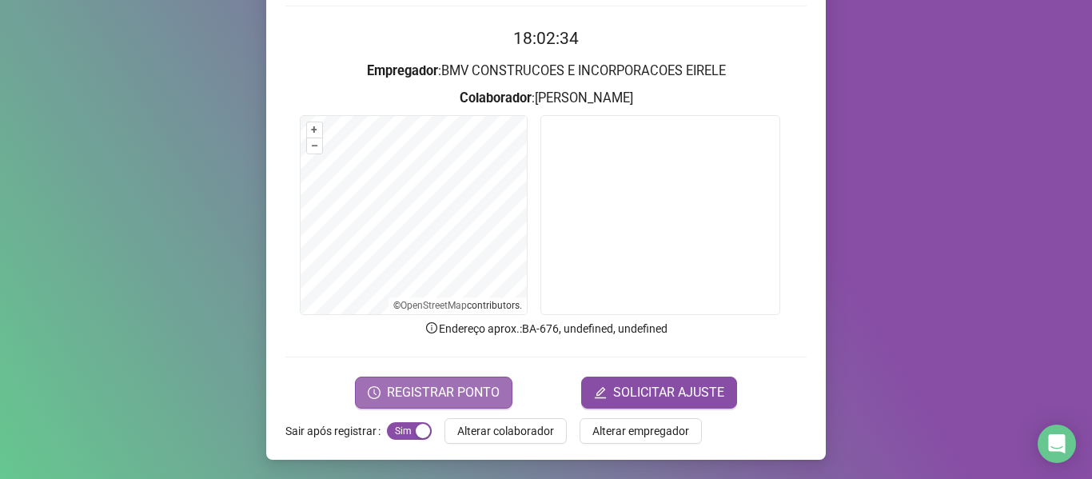
click at [452, 401] on span "REGISTRAR PONTO" at bounding box center [443, 392] width 113 height 19
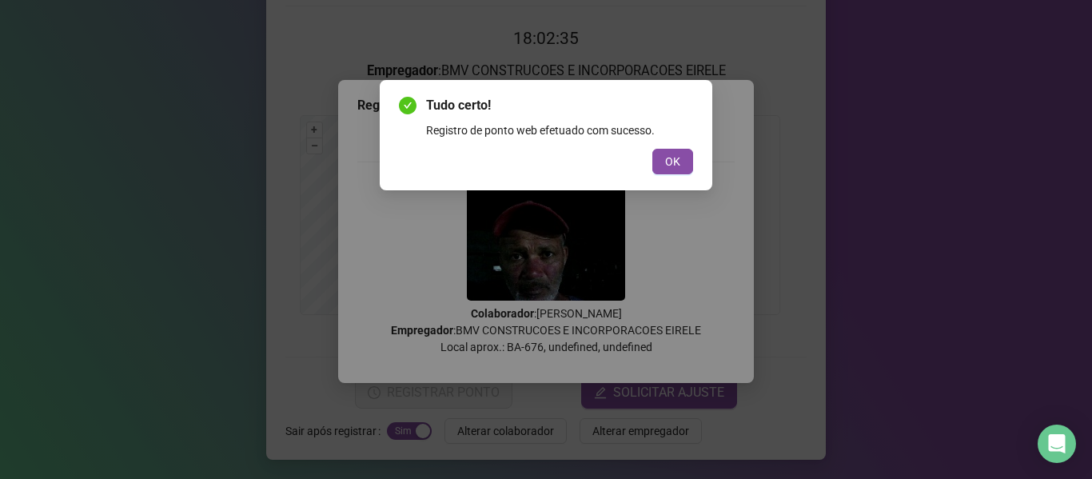
click at [652, 161] on div "OK" at bounding box center [546, 162] width 294 height 26
click at [673, 165] on span "OK" at bounding box center [672, 162] width 15 height 18
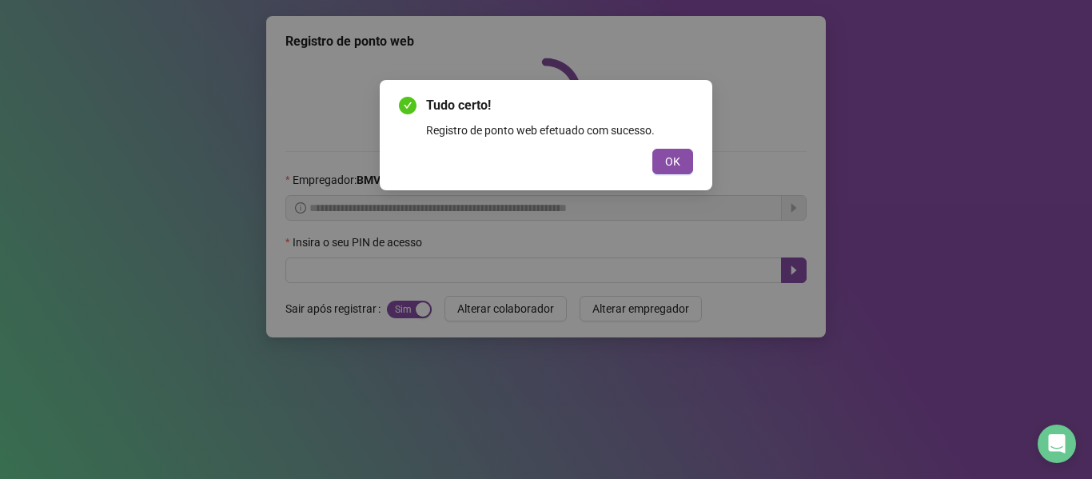
scroll to position [0, 0]
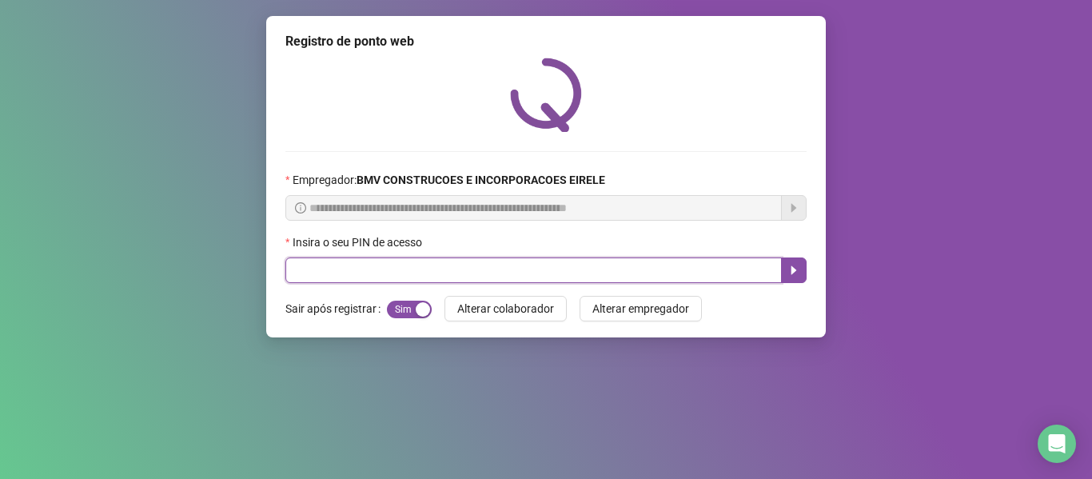
click at [550, 273] on input "text" at bounding box center [533, 270] width 496 height 26
type input "*****"
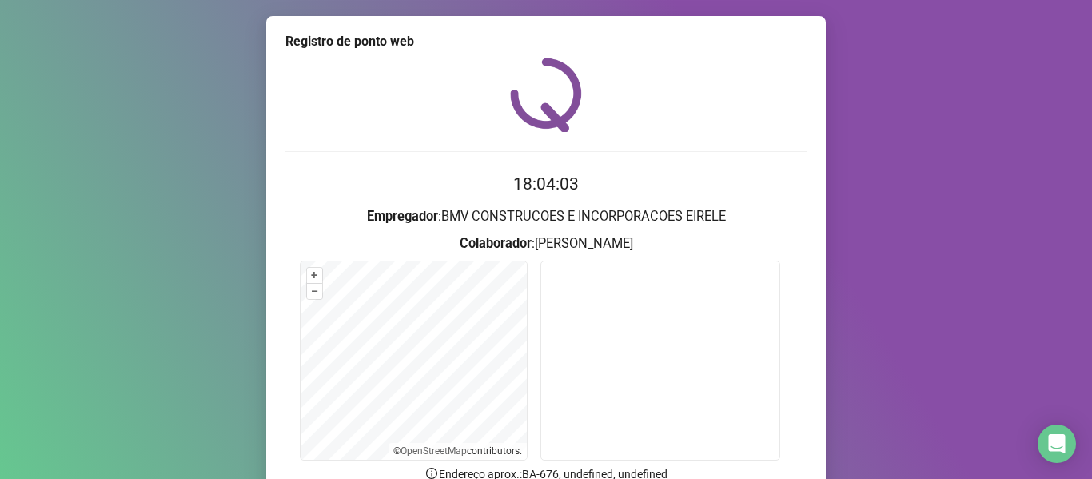
scroll to position [145, 0]
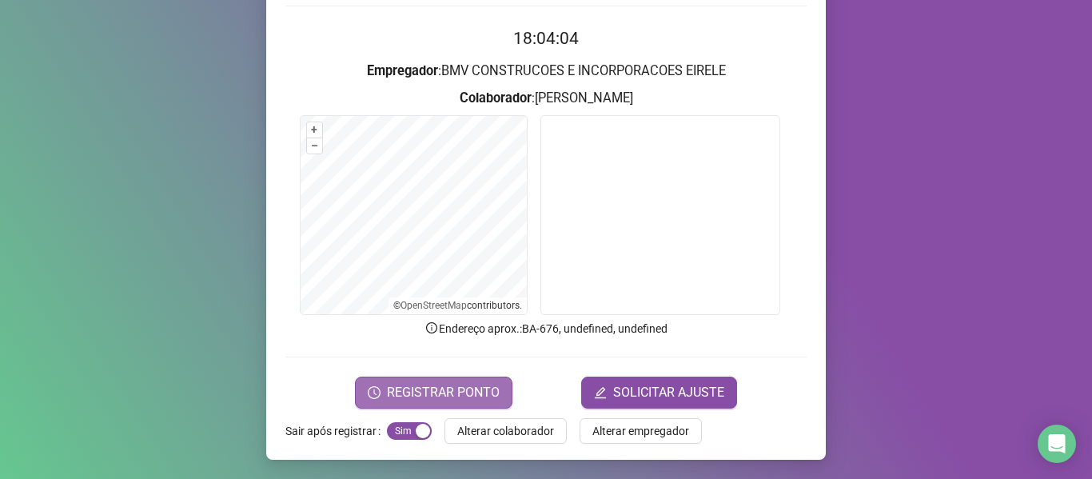
click at [397, 389] on span "REGISTRAR PONTO" at bounding box center [443, 392] width 113 height 19
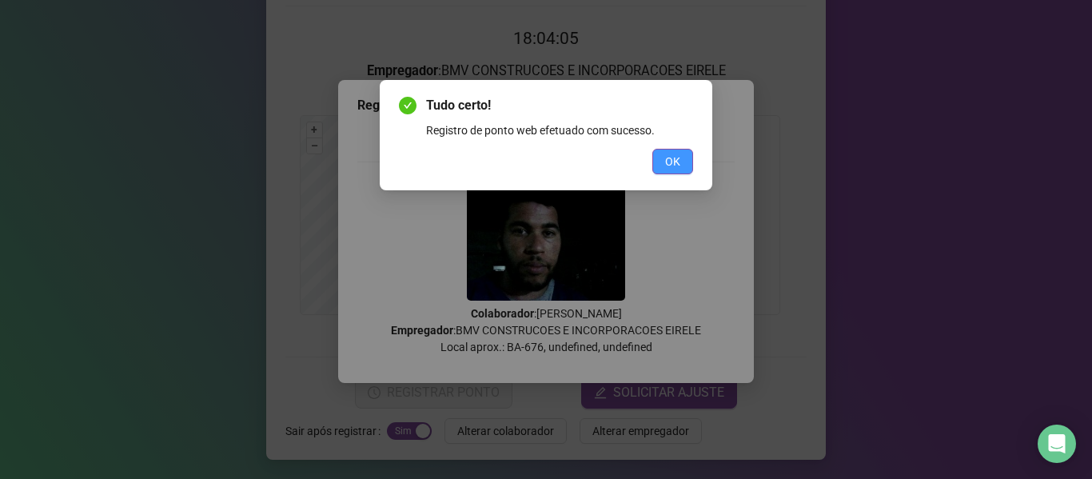
click at [675, 165] on span "OK" at bounding box center [672, 162] width 15 height 18
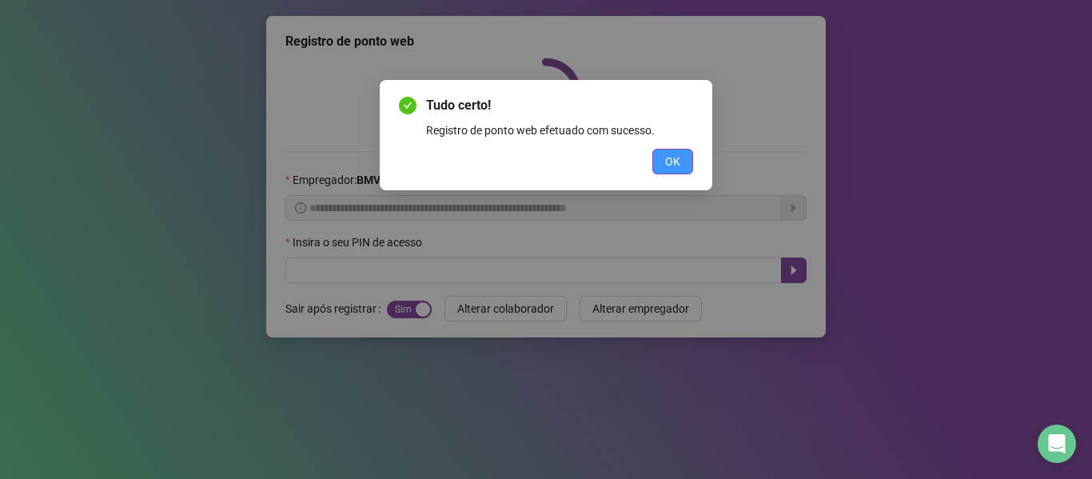
scroll to position [0, 0]
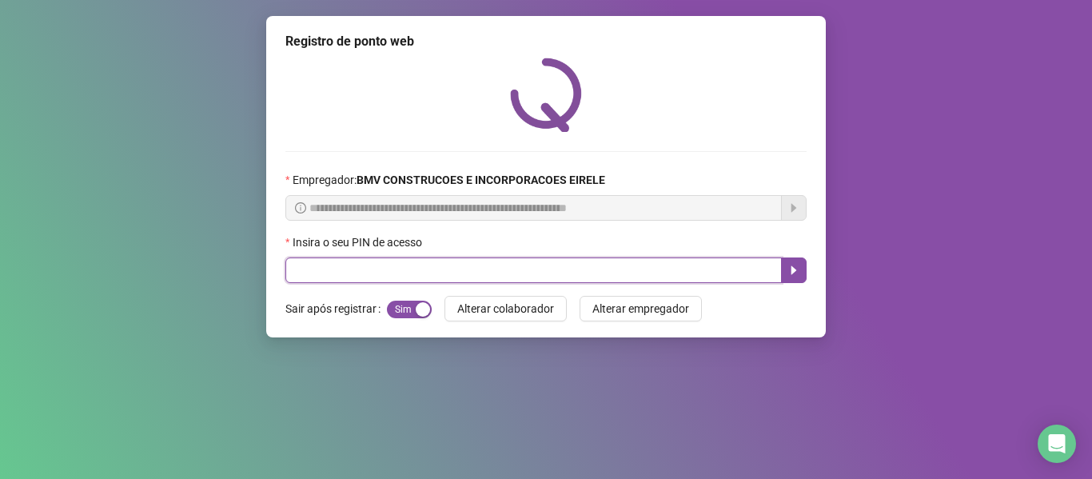
click at [440, 277] on input "text" at bounding box center [533, 270] width 496 height 26
type input "*****"
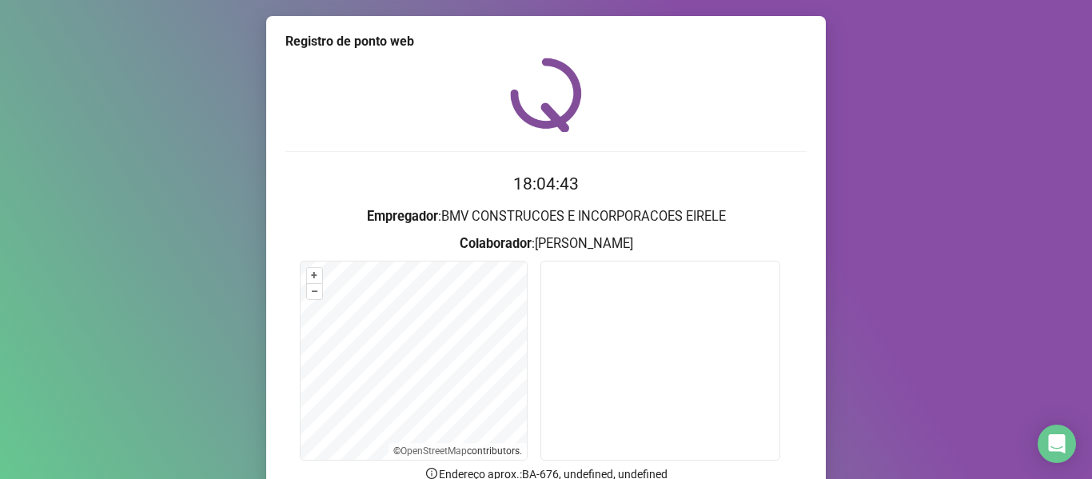
scroll to position [145, 0]
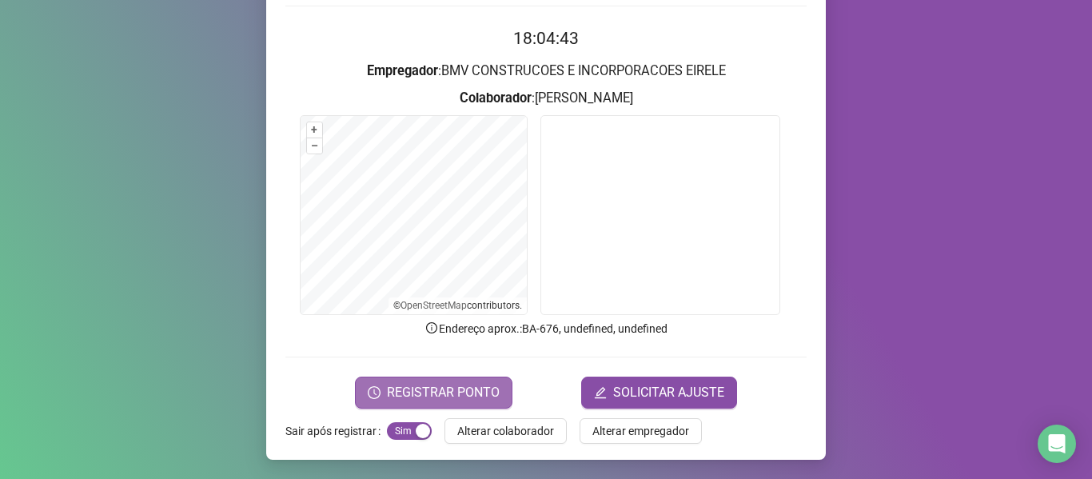
click at [381, 381] on button "REGISTRAR PONTO" at bounding box center [433, 393] width 157 height 32
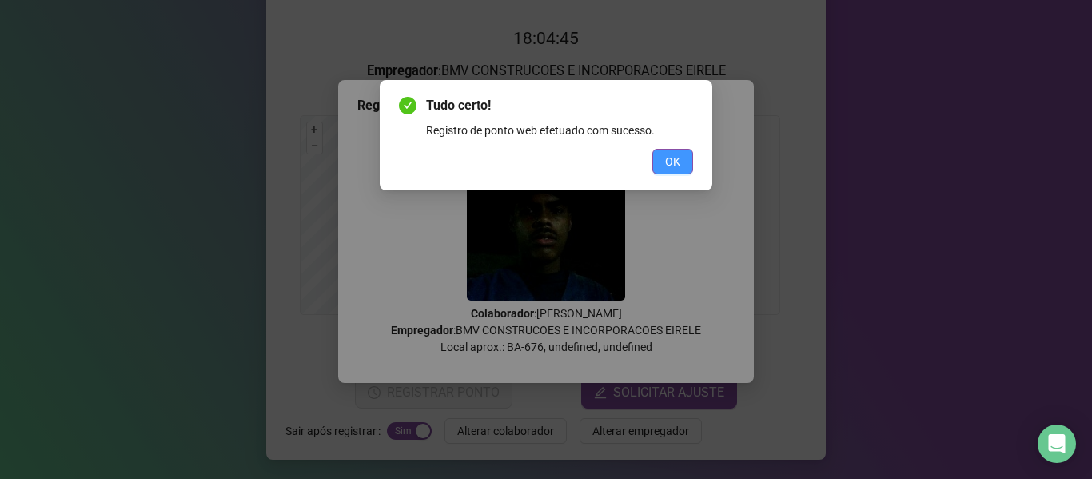
click at [672, 157] on span "OK" at bounding box center [672, 162] width 15 height 18
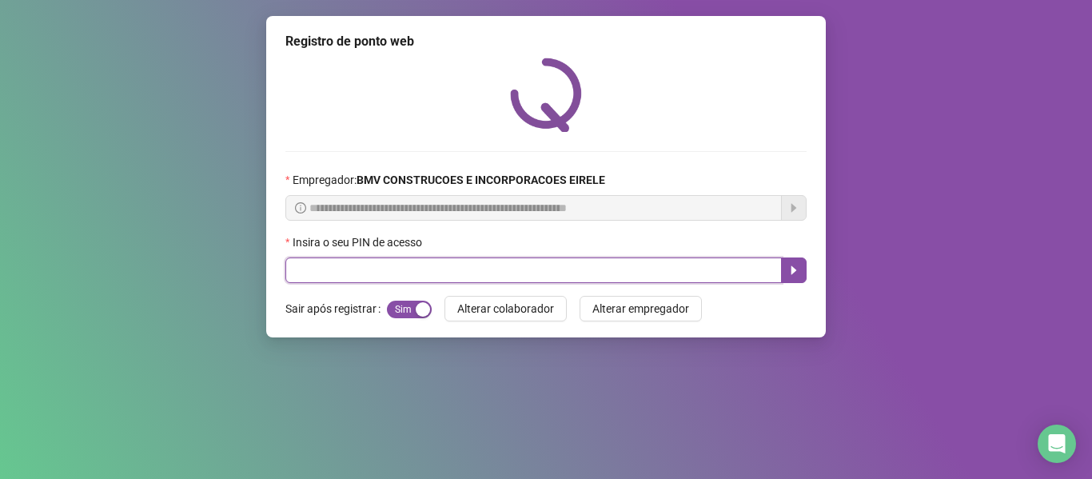
click at [389, 279] on input "text" at bounding box center [533, 270] width 496 height 26
type input "*****"
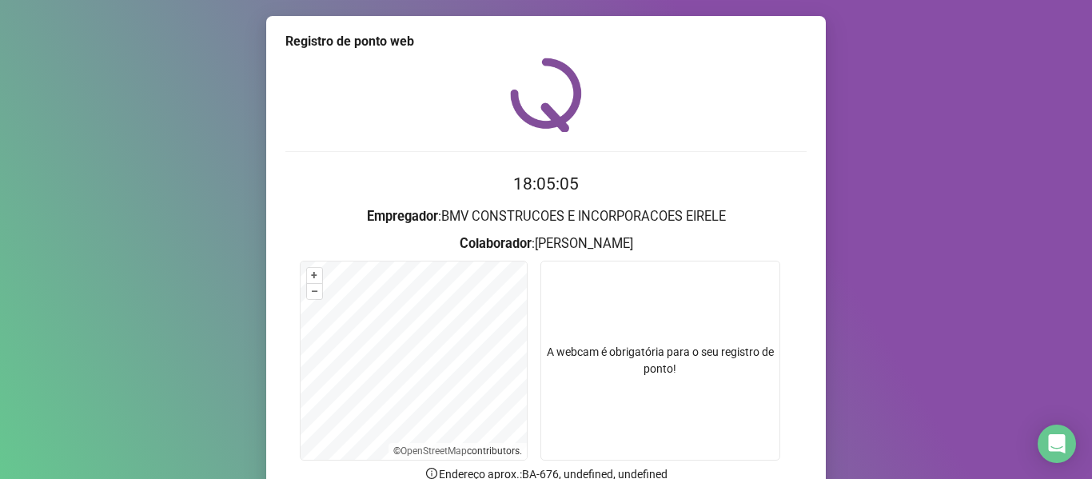
scroll to position [145, 0]
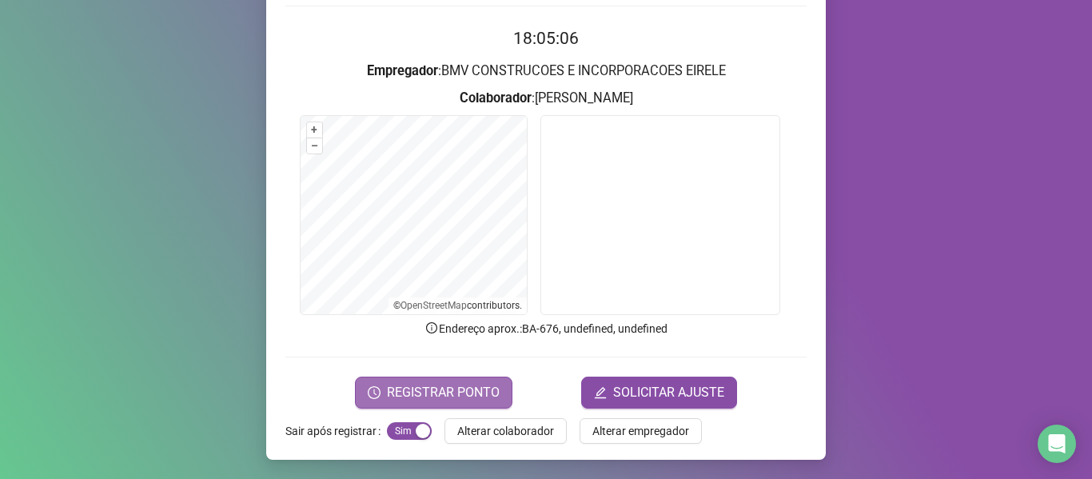
click at [412, 381] on button "REGISTRAR PONTO" at bounding box center [433, 393] width 157 height 32
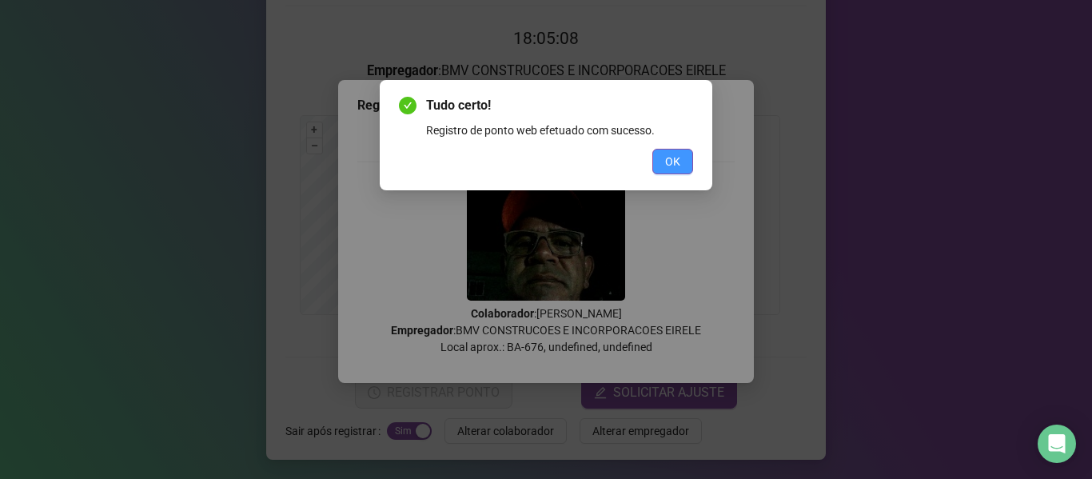
click at [672, 169] on span "OK" at bounding box center [672, 162] width 15 height 18
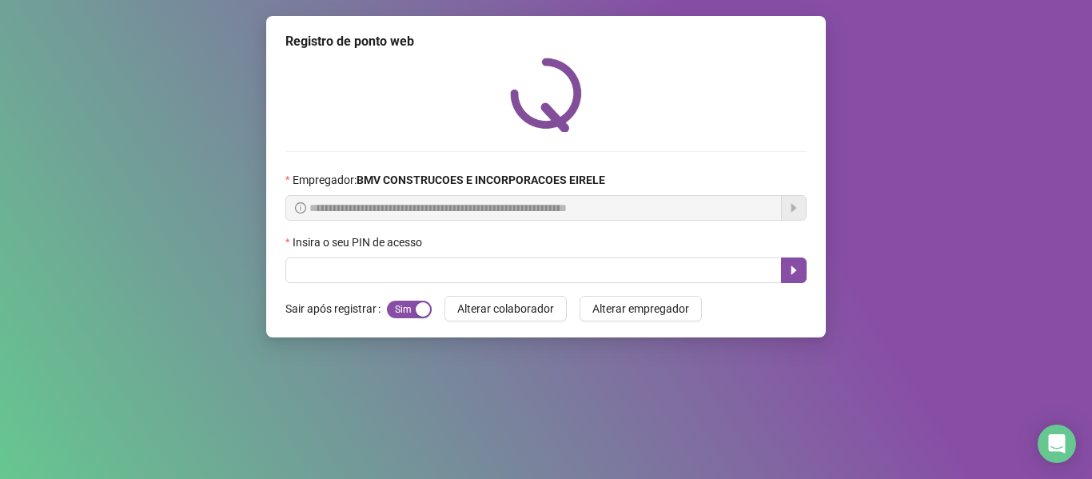
click at [291, 294] on div "**********" at bounding box center [546, 176] width 560 height 321
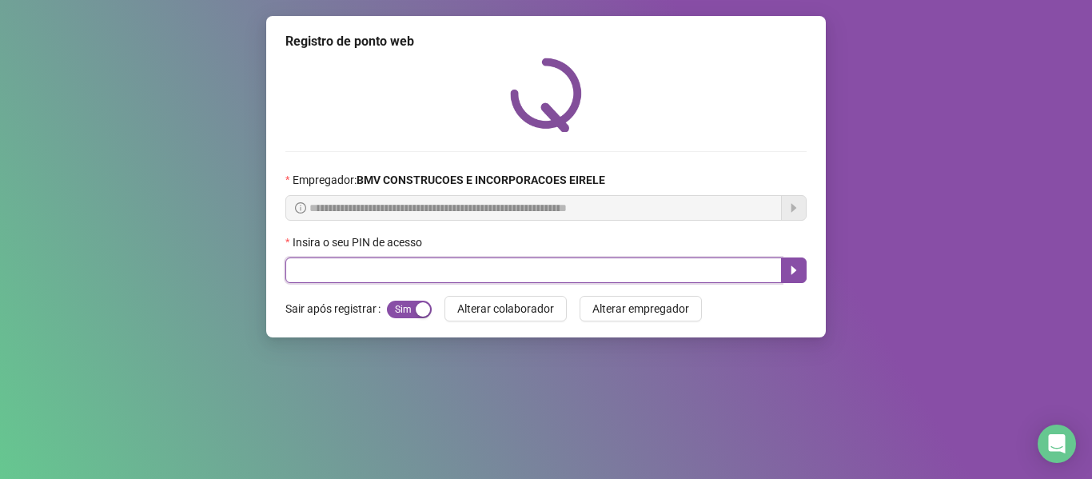
click at [330, 281] on input "text" at bounding box center [533, 270] width 496 height 26
type input "*****"
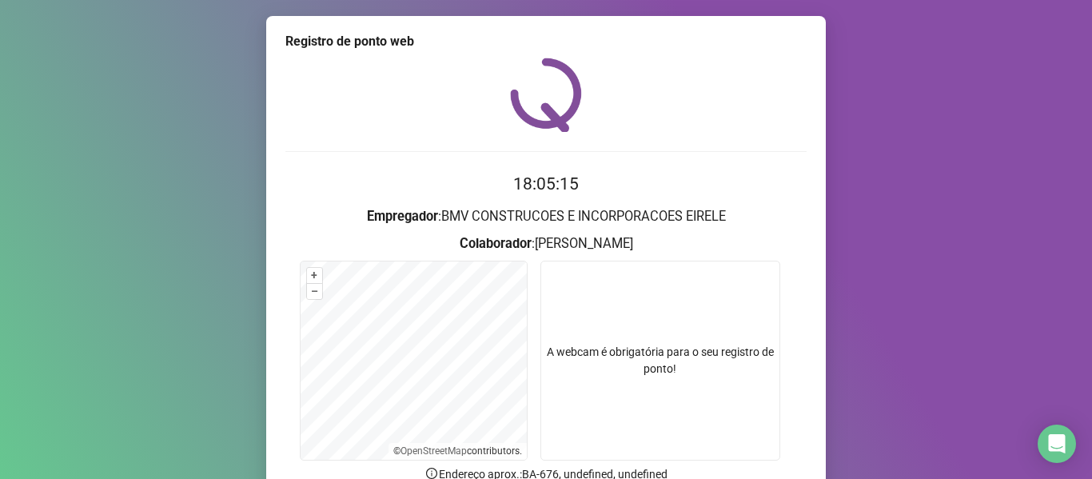
drag, startPoint x: 1046, startPoint y: 194, endPoint x: 1066, endPoint y: 336, distance: 142.9
click at [1002, 385] on div "Registro de ponto web 18:05:15 Empregador : BMV CONSTRUCOES E INCORPORACOES EIR…" at bounding box center [546, 239] width 1092 height 479
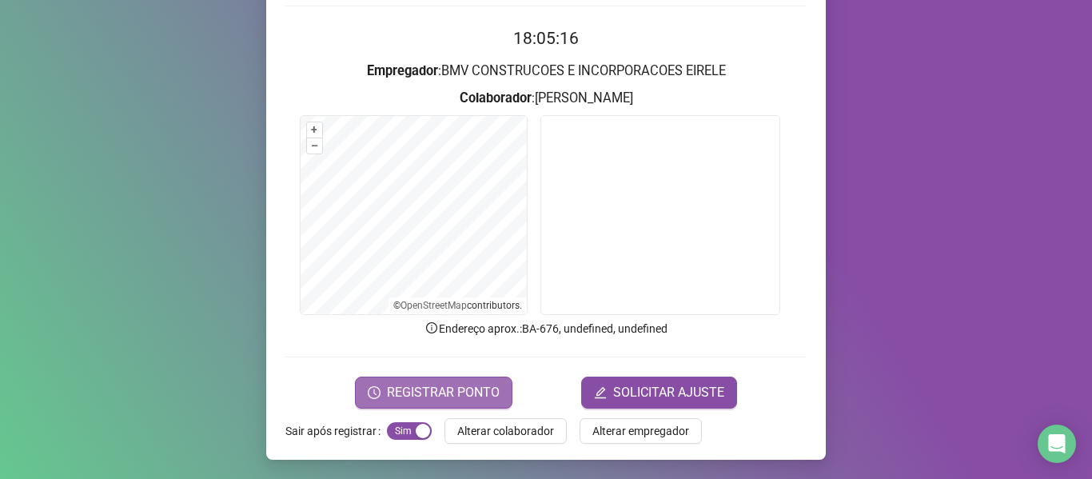
click at [414, 406] on button "REGISTRAR PONTO" at bounding box center [433, 393] width 157 height 32
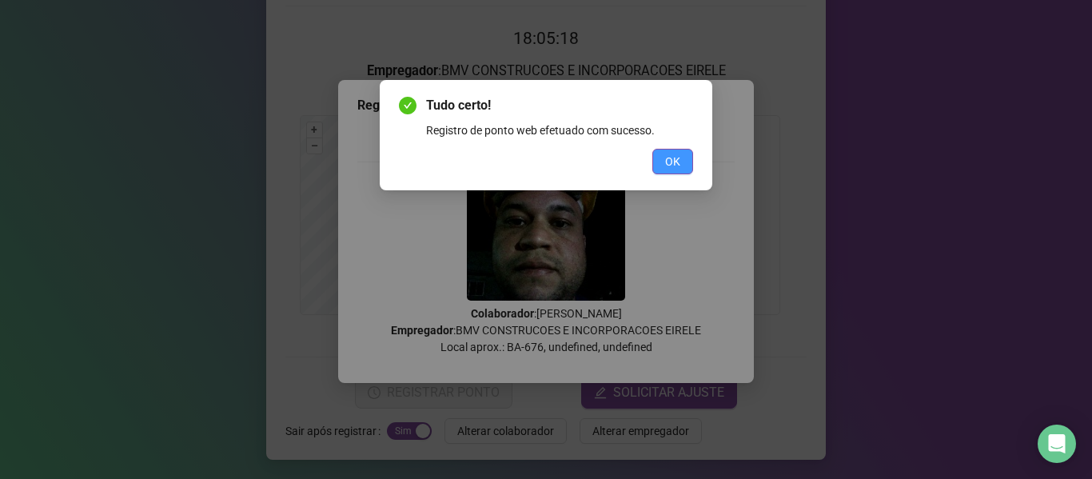
click at [684, 160] on button "OK" at bounding box center [672, 162] width 41 height 26
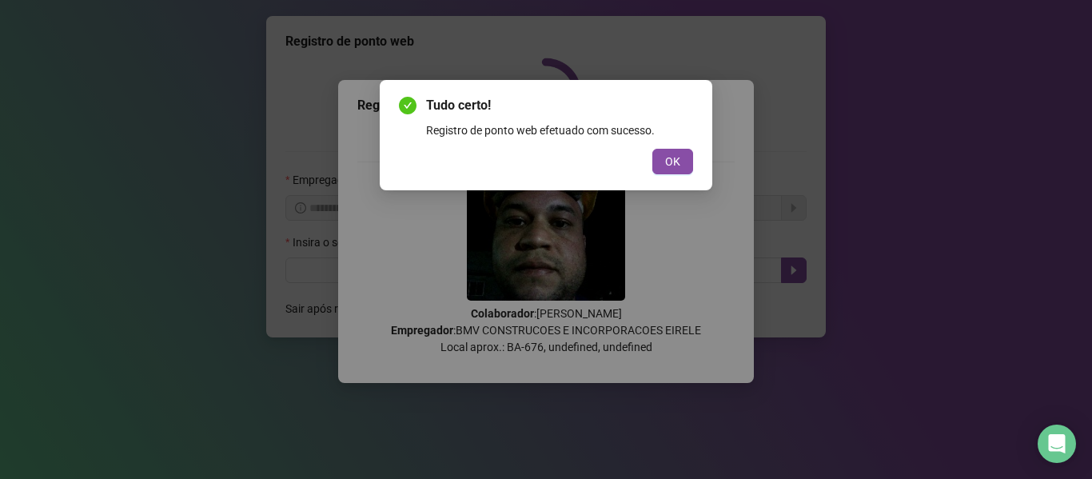
scroll to position [0, 0]
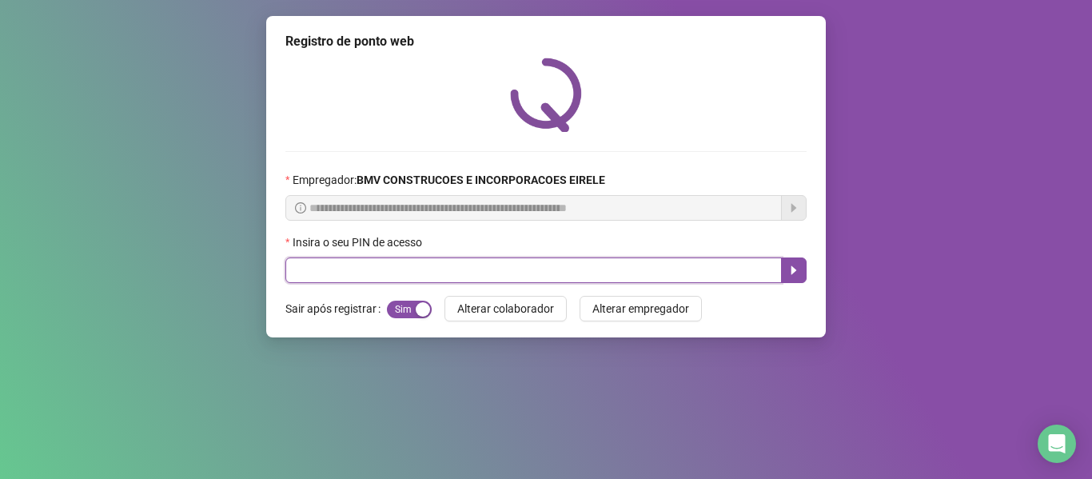
click at [460, 265] on input "text" at bounding box center [533, 270] width 496 height 26
type input "*****"
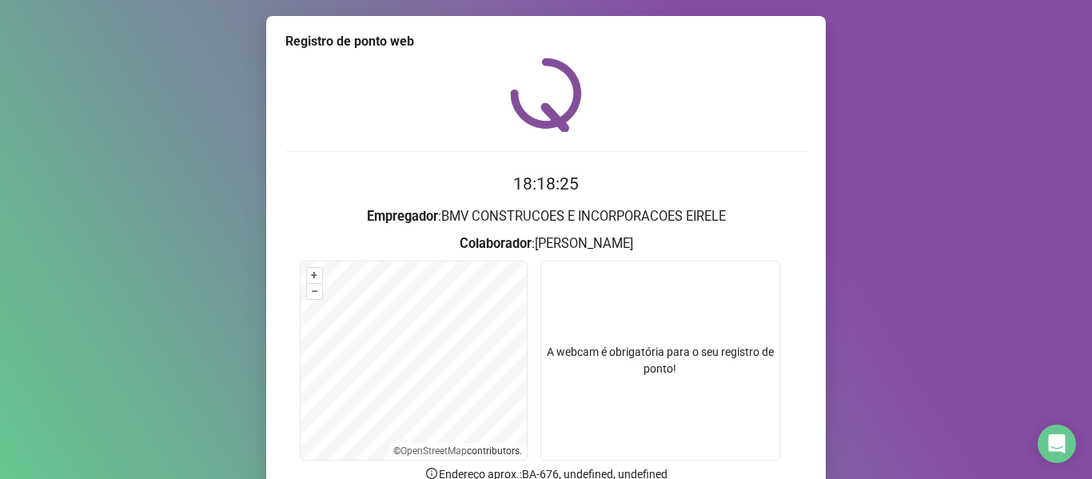
scroll to position [145, 0]
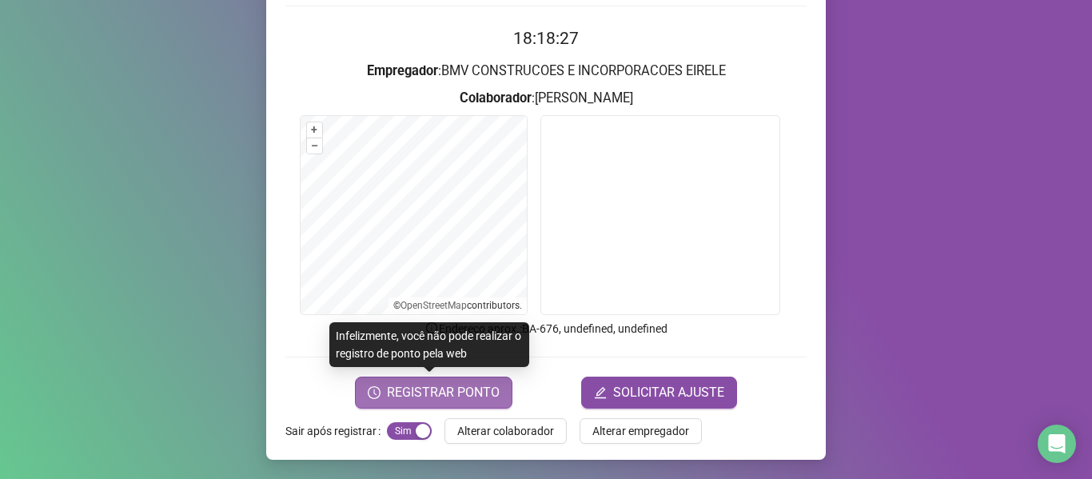
click at [468, 396] on span "REGISTRAR PONTO" at bounding box center [443, 392] width 113 height 19
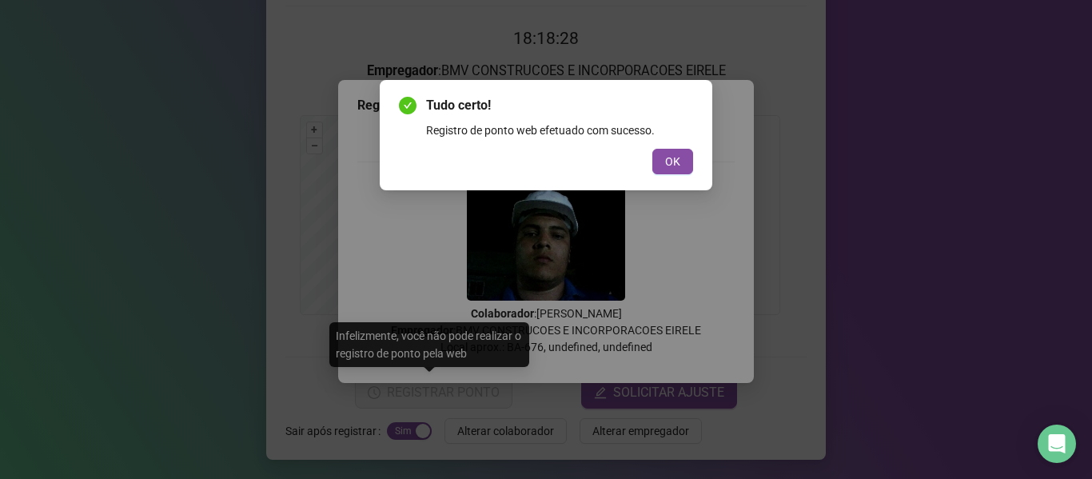
drag, startPoint x: 674, startPoint y: 156, endPoint x: 556, endPoint y: 234, distance: 141.2
click at [674, 157] on span "OK" at bounding box center [672, 162] width 15 height 18
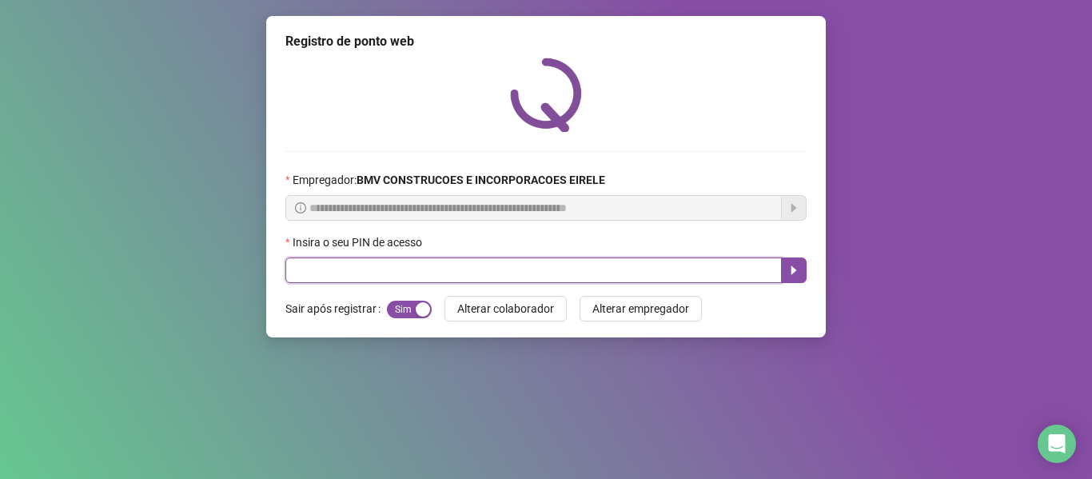
click at [464, 283] on input "text" at bounding box center [533, 270] width 496 height 26
type input "*****"
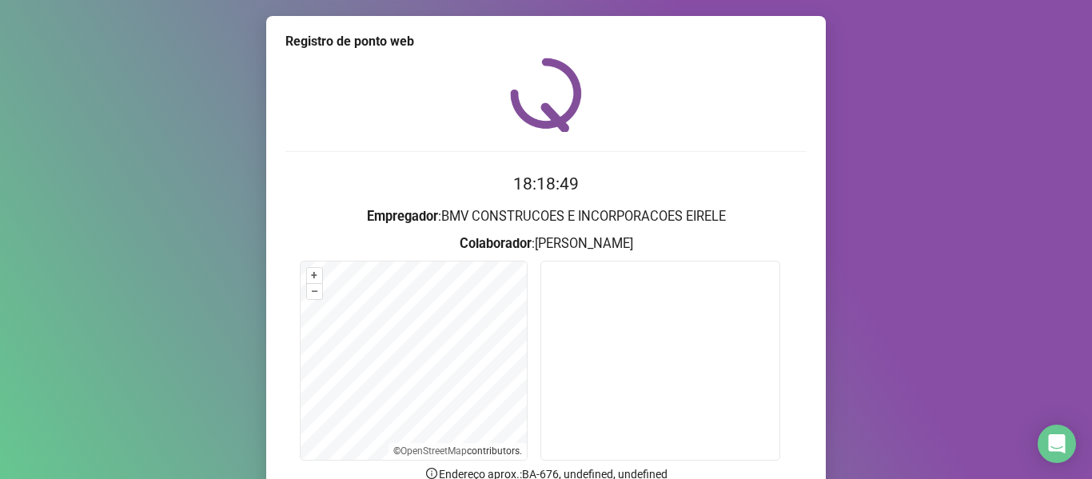
scroll to position [145, 0]
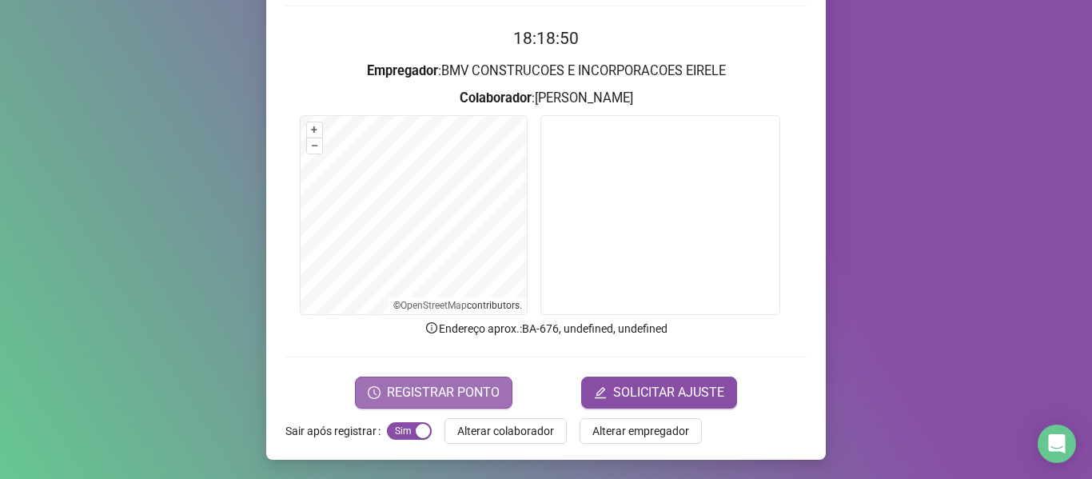
click at [397, 389] on span "REGISTRAR PONTO" at bounding box center [443, 392] width 113 height 19
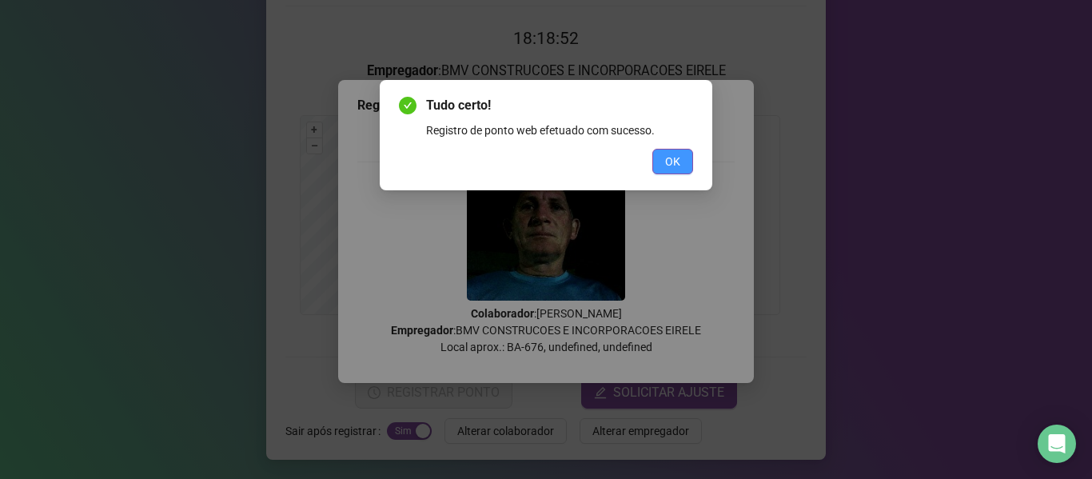
click at [683, 164] on button "OK" at bounding box center [672, 162] width 41 height 26
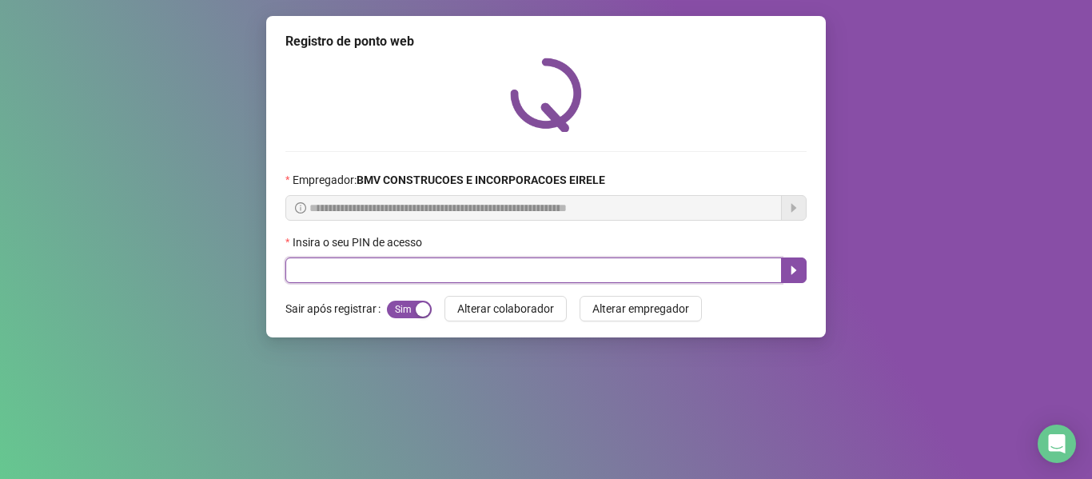
click at [427, 274] on input "text" at bounding box center [533, 270] width 496 height 26
type input "**"
